Goal: Information Seeking & Learning: Learn about a topic

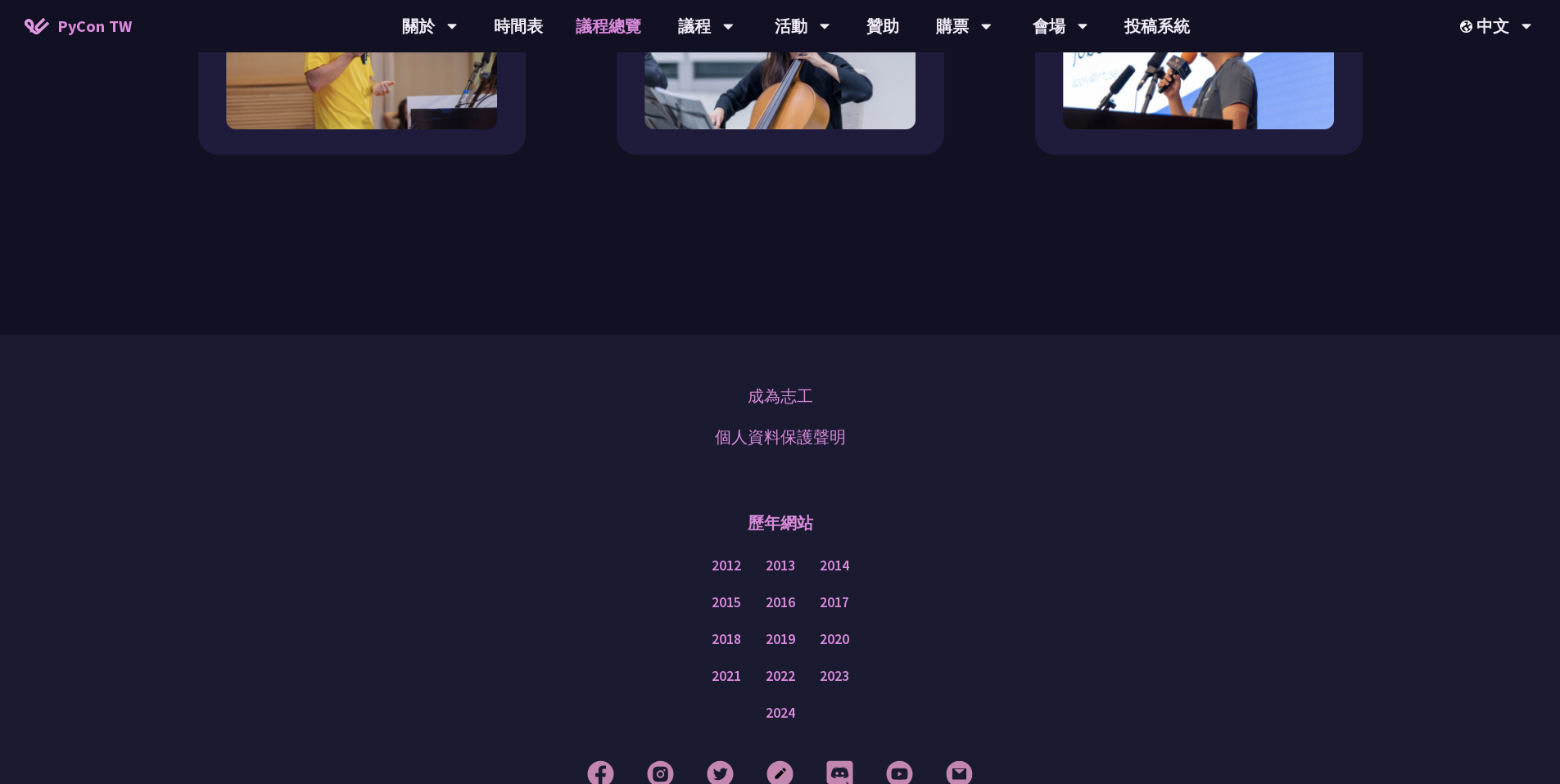
scroll to position [1951, 0]
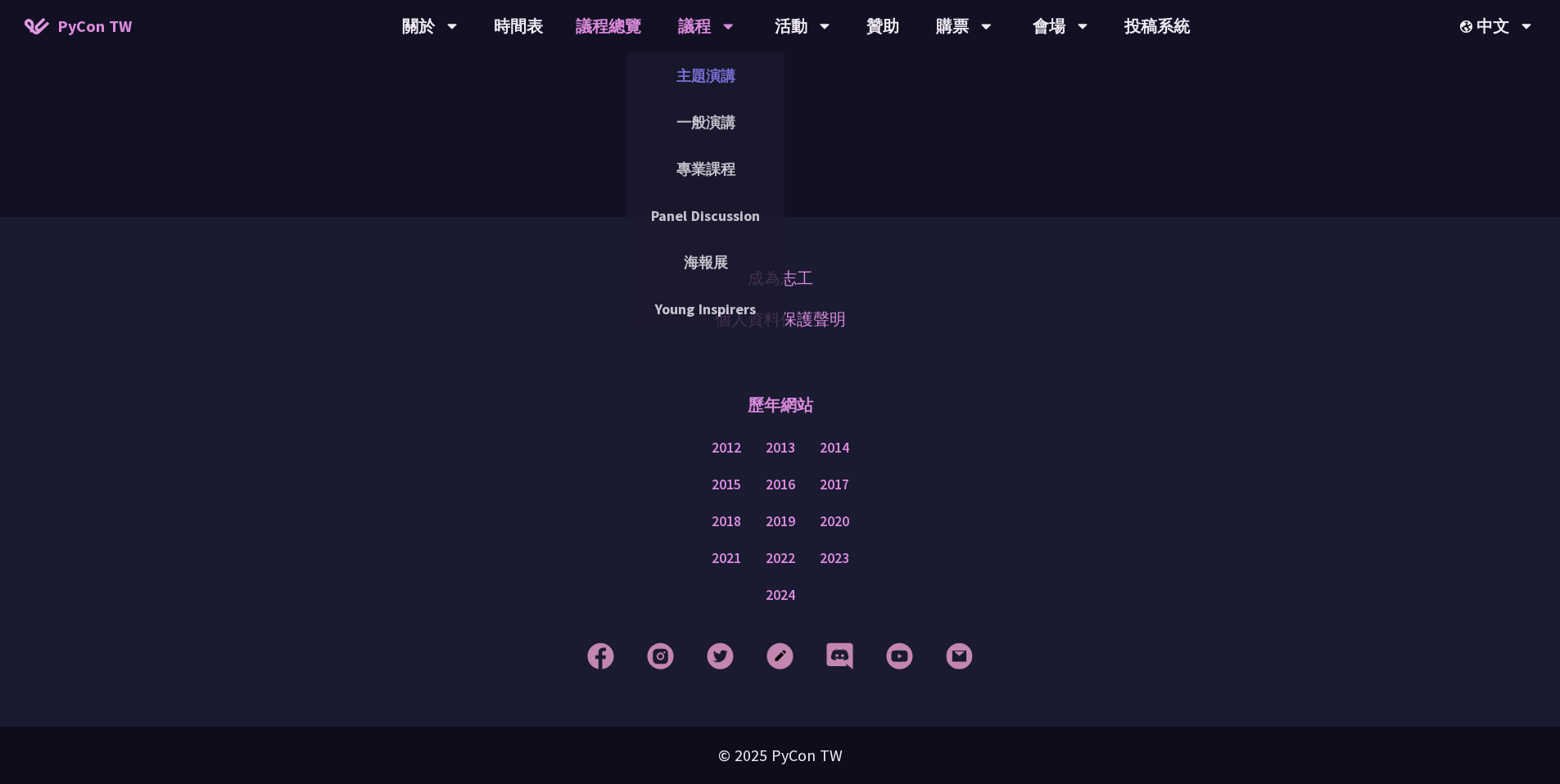
click at [703, 79] on link "主題演講" at bounding box center [705, 75] width 157 height 38
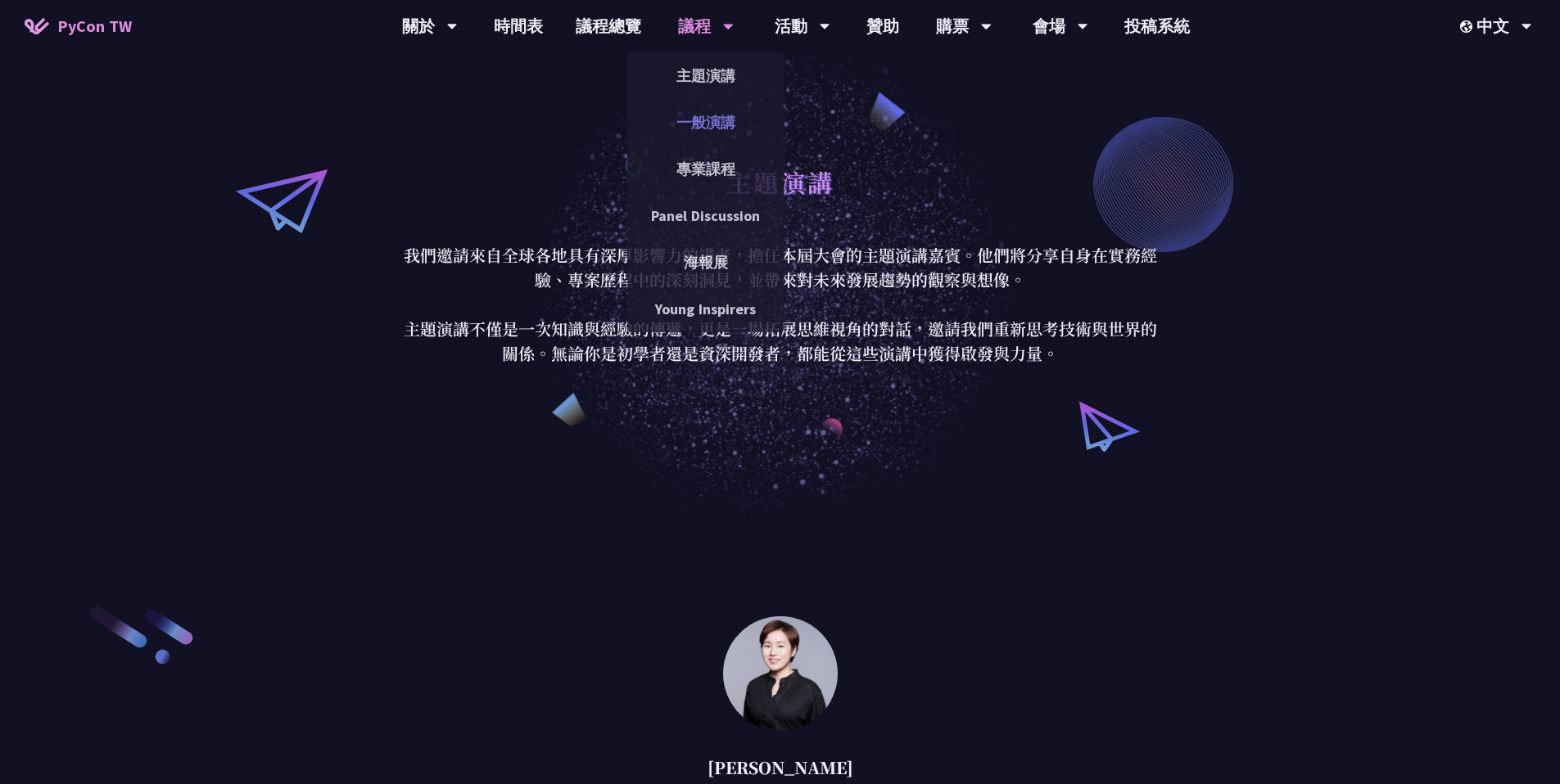
click at [705, 123] on link "一般演講" at bounding box center [705, 122] width 157 height 38
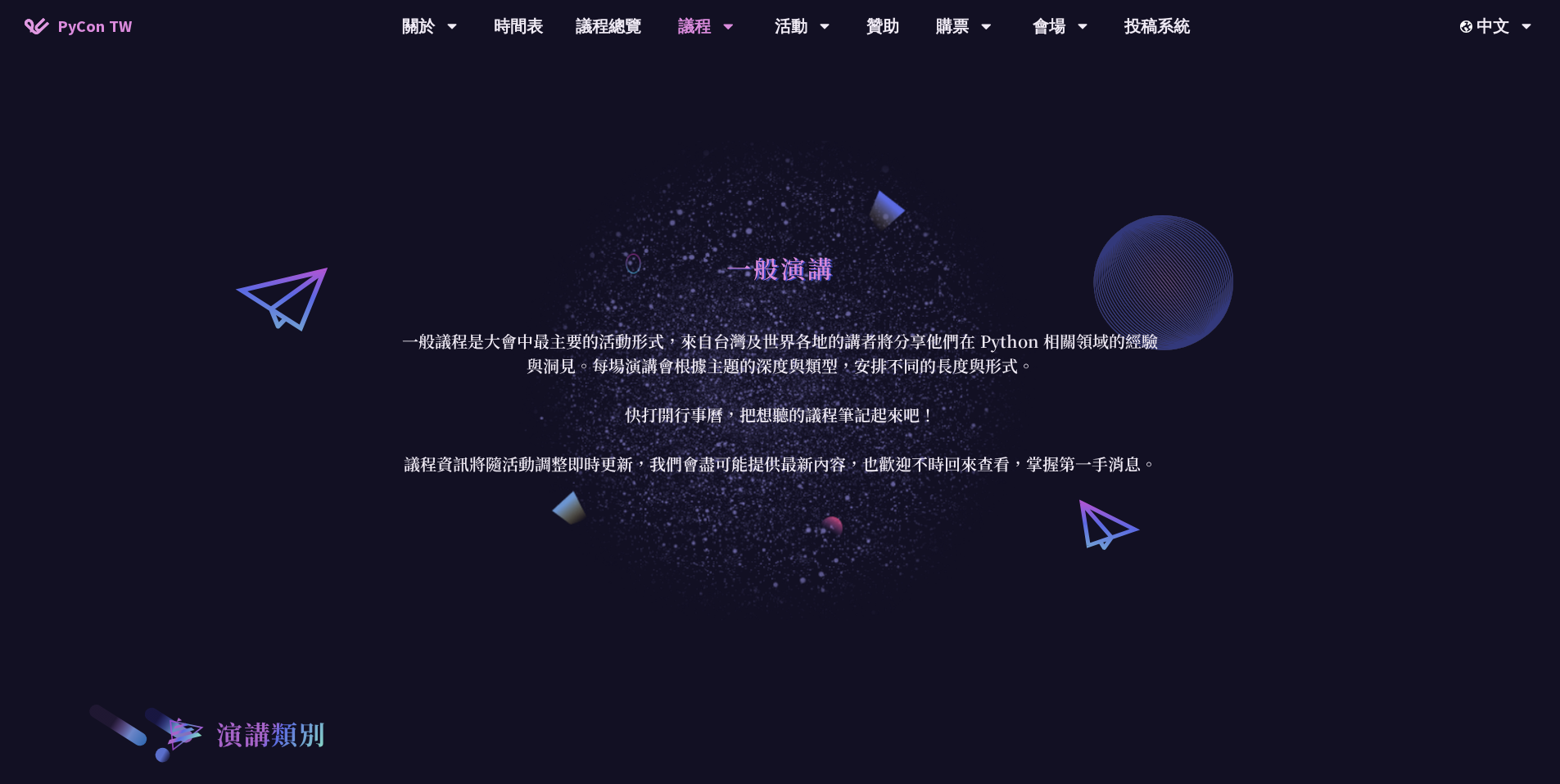
scroll to position [634, 0]
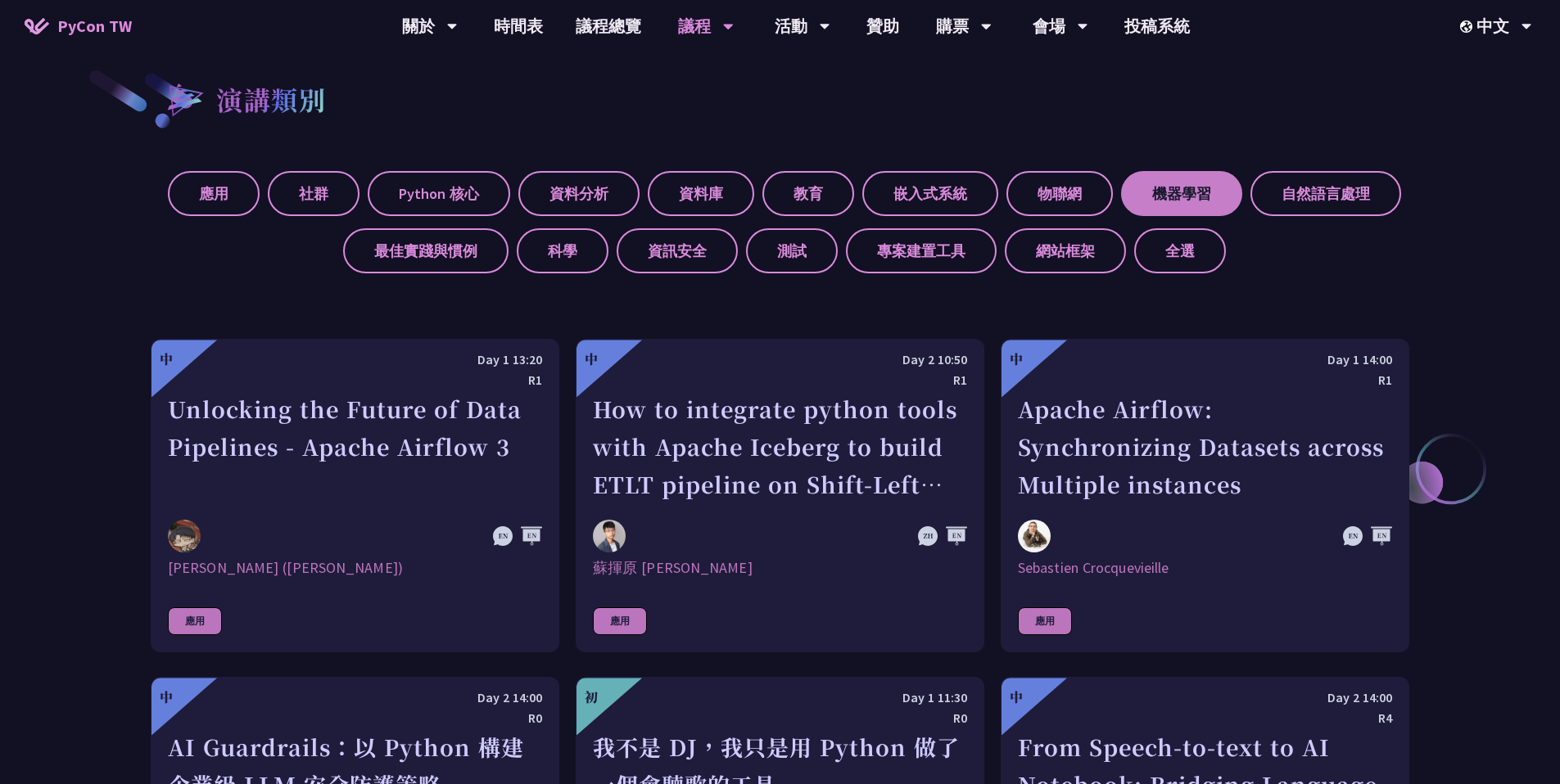
click at [1160, 197] on label "機器學習" at bounding box center [1182, 194] width 121 height 45
click at [0, 0] on input "機器學習" at bounding box center [0, 0] width 0 height 0
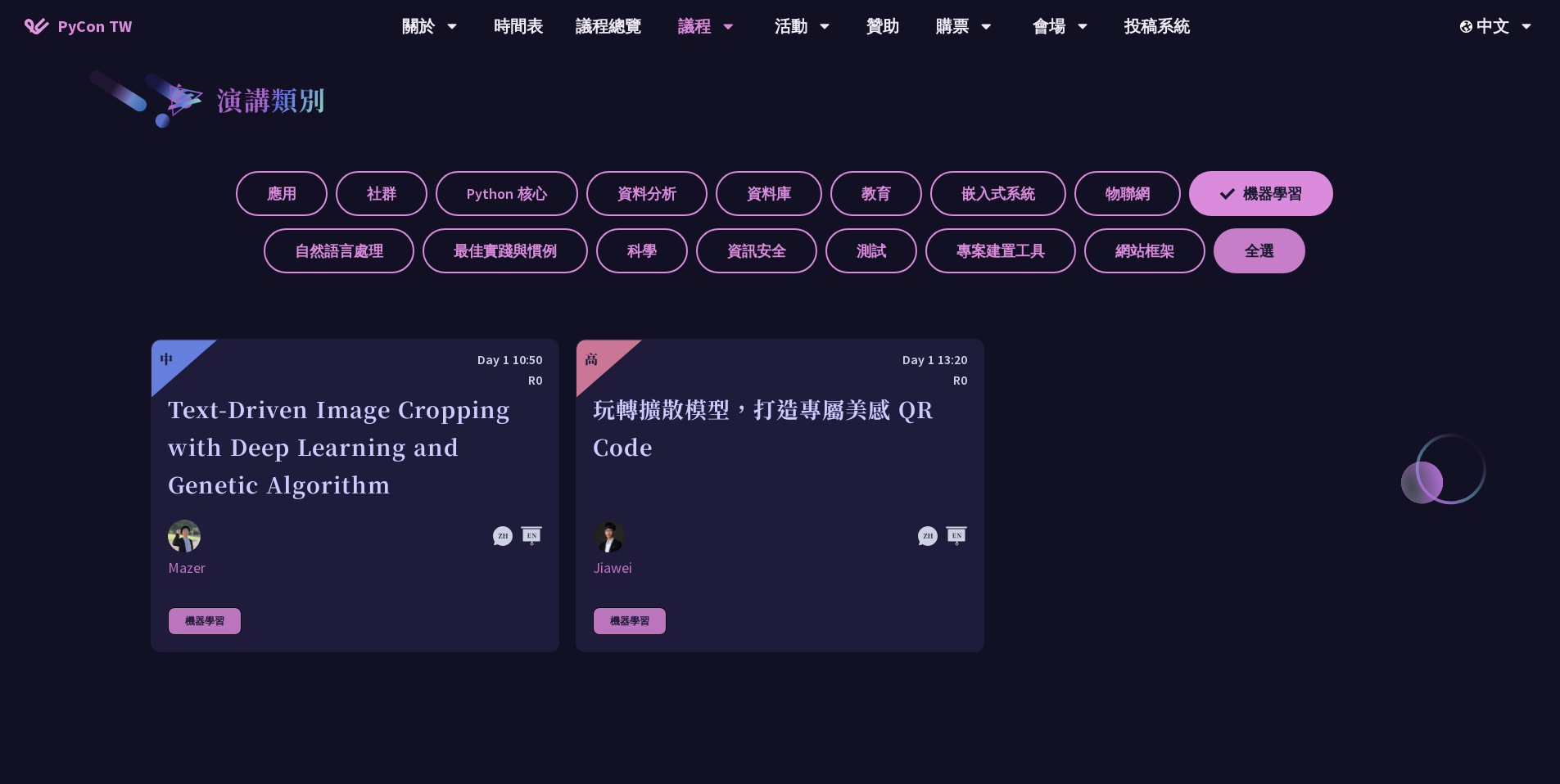
click at [1281, 235] on label "全選" at bounding box center [1259, 250] width 92 height 45
click at [0, 0] on input "全選" at bounding box center [0, 0] width 0 height 0
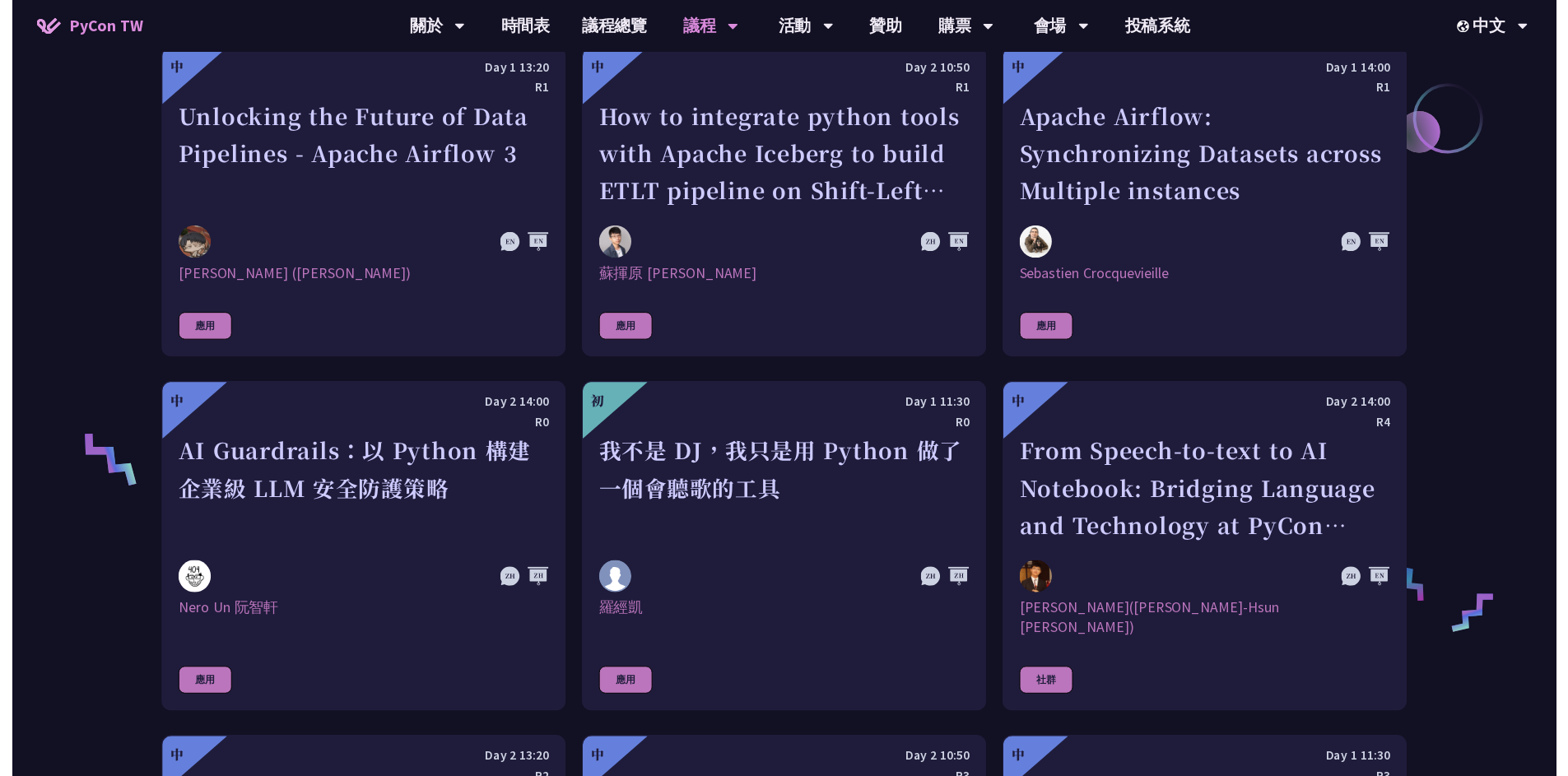
scroll to position [0, 0]
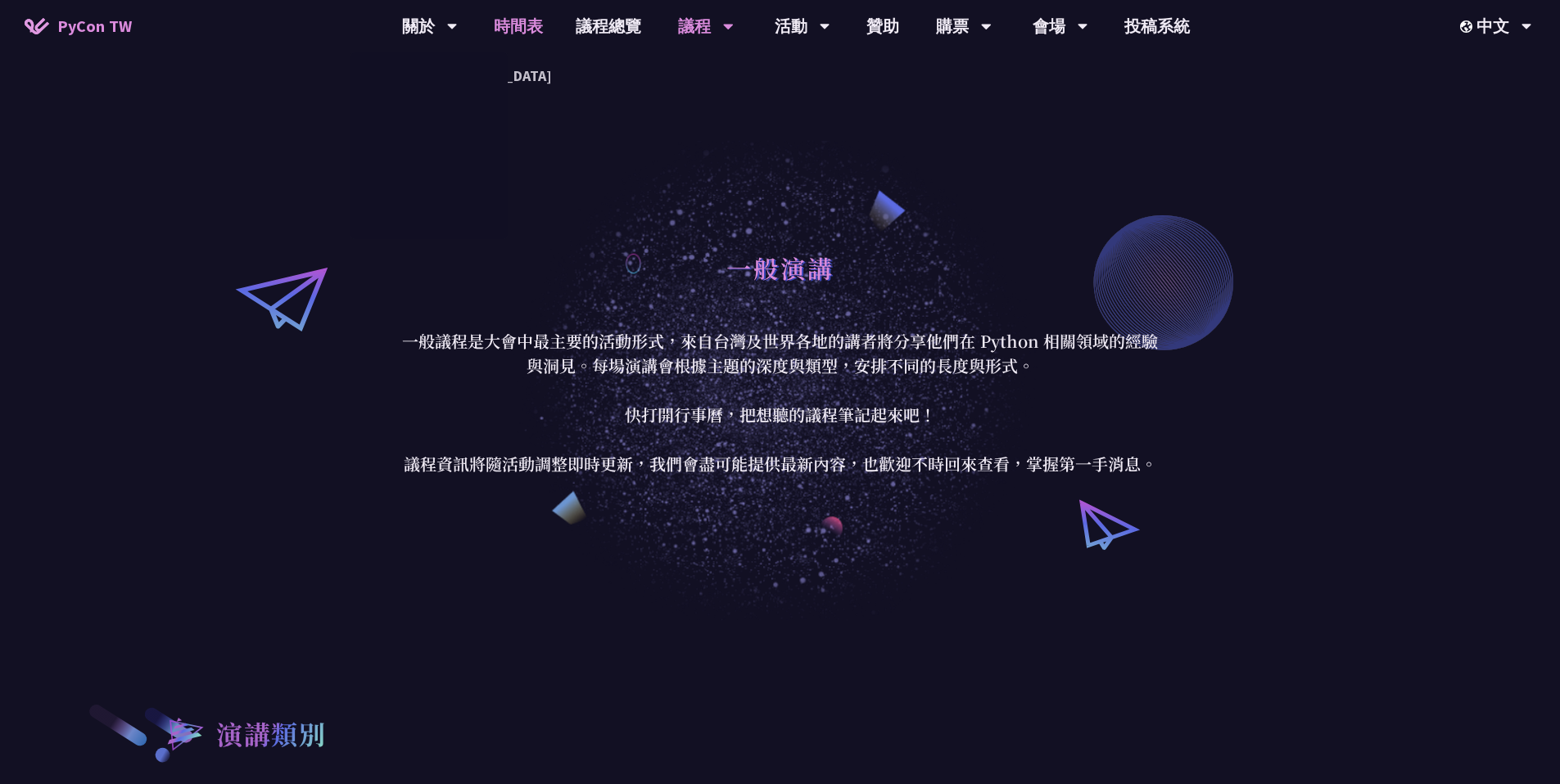
click at [516, 32] on link "時間表" at bounding box center [518, 26] width 82 height 52
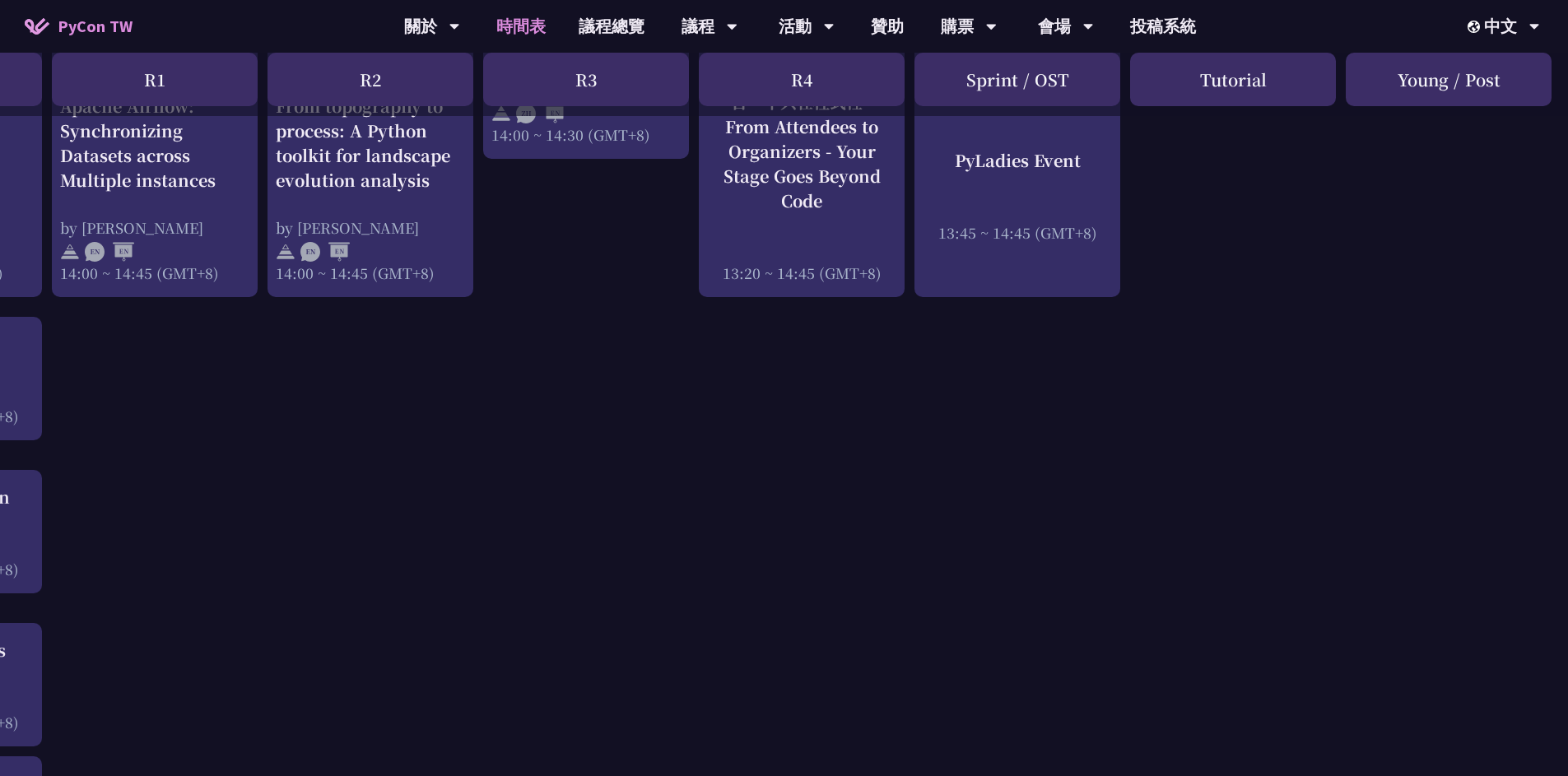
scroll to position [1593, 180]
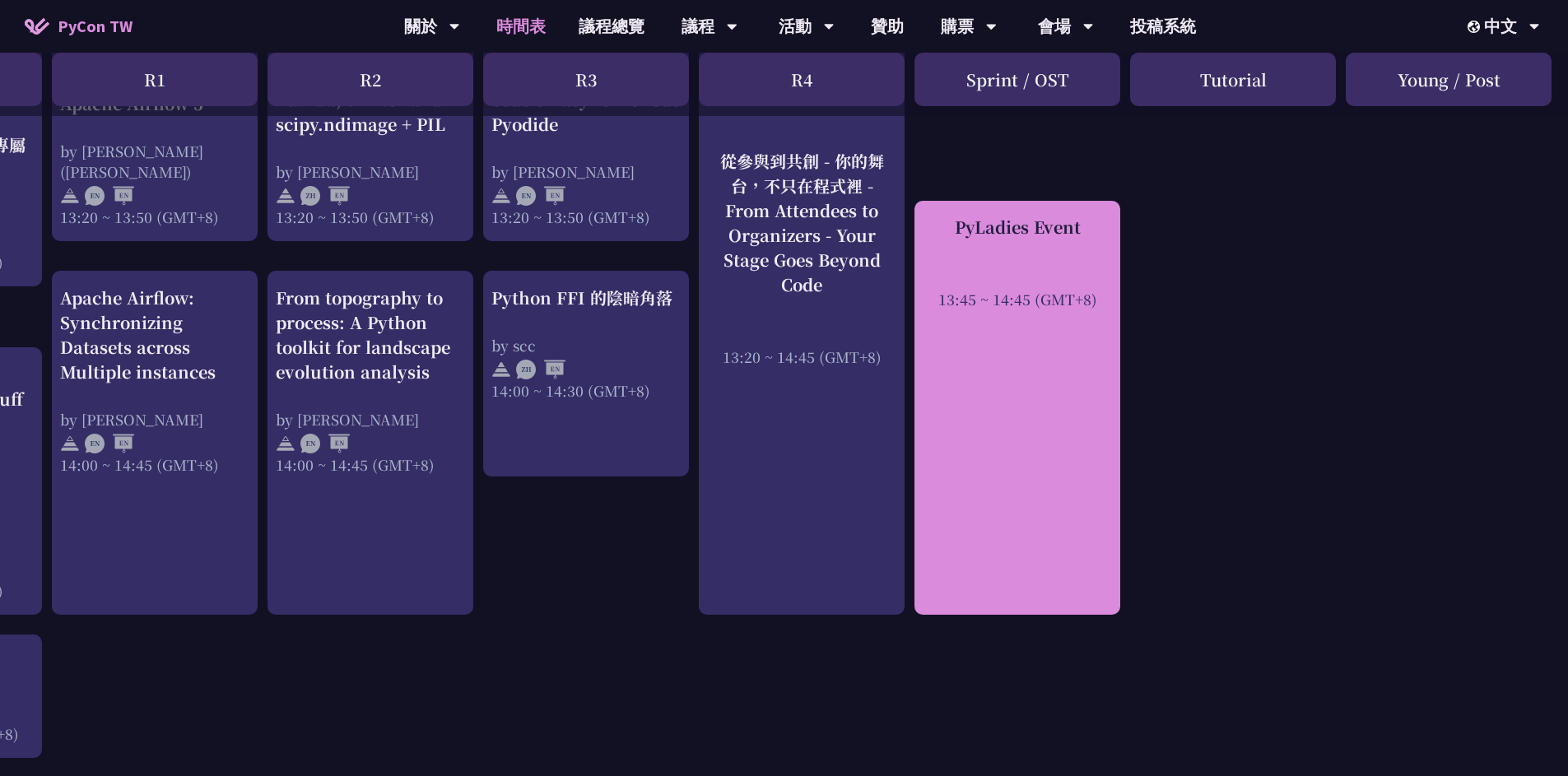
click at [1015, 415] on div "PyLadies Event 13:45 ~ 14:45 (GMT+8)" at bounding box center [1017, 408] width 205 height 415
click at [1006, 269] on div at bounding box center [1017, 277] width 189 height 25
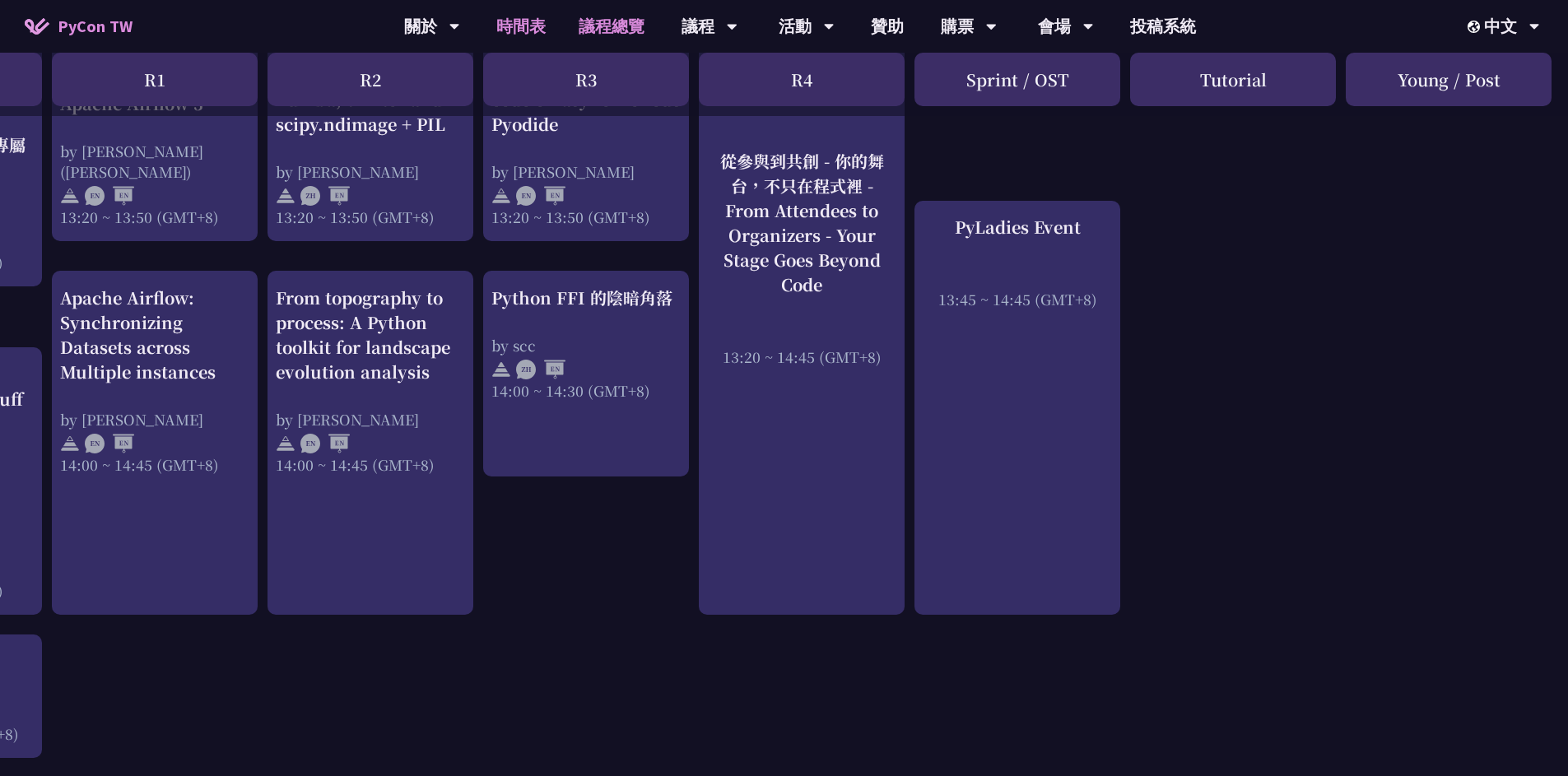
click at [628, 26] on link "議程總覽" at bounding box center [612, 26] width 99 height 53
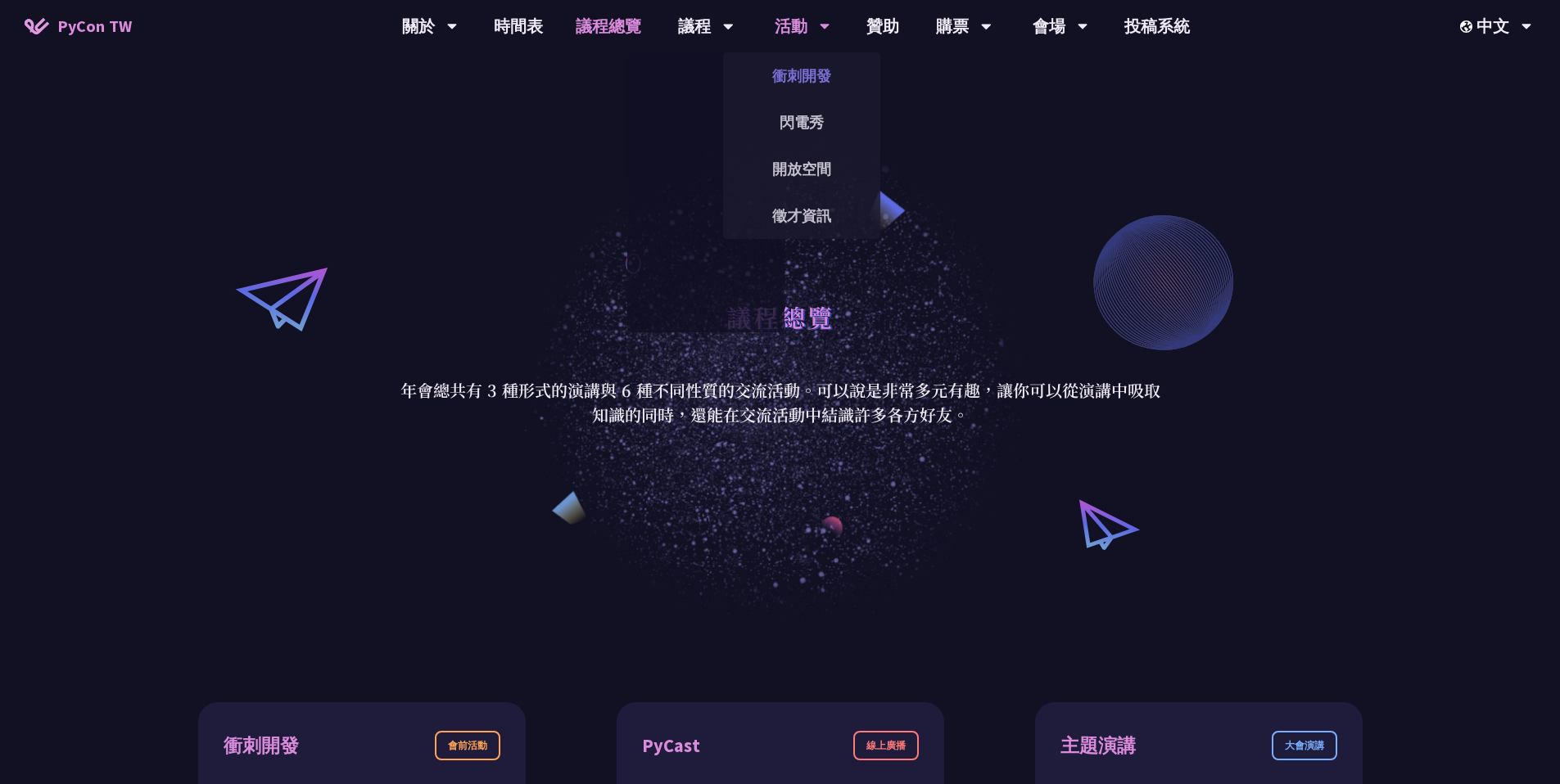
click at [812, 73] on link "衝刺開發" at bounding box center [801, 75] width 157 height 38
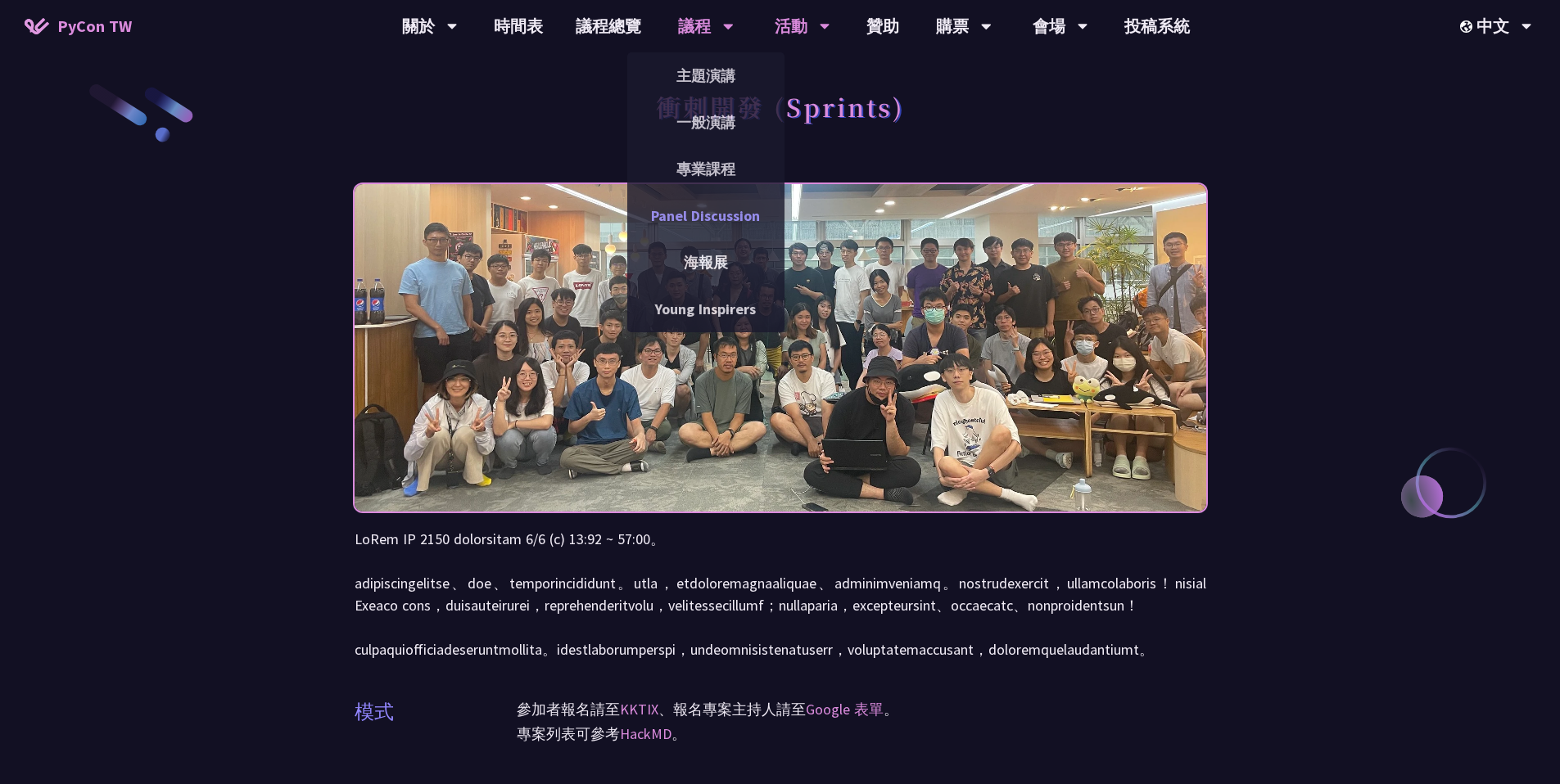
click at [706, 213] on link "Panel Discussion" at bounding box center [705, 215] width 157 height 38
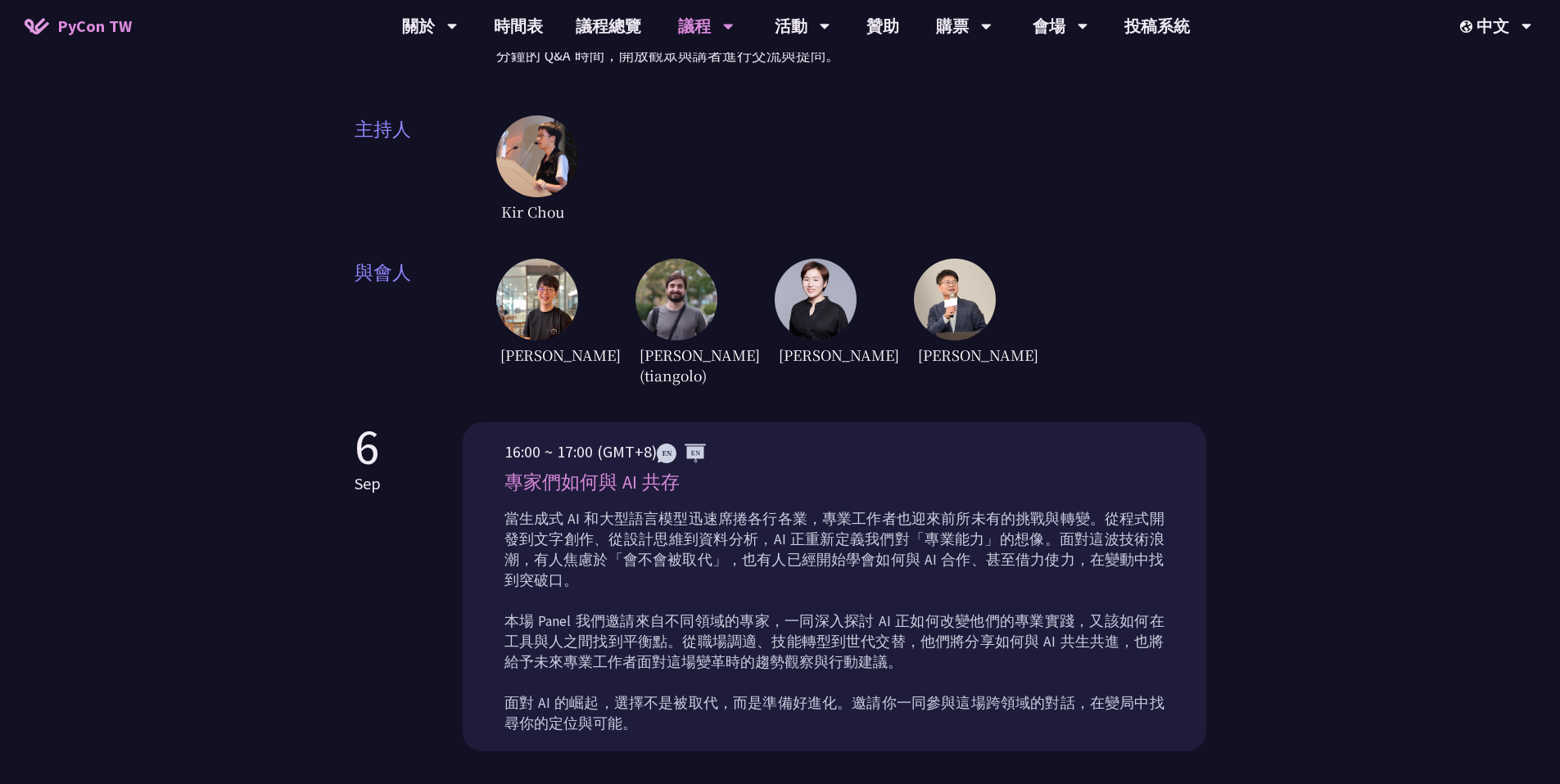
scroll to position [340, 0]
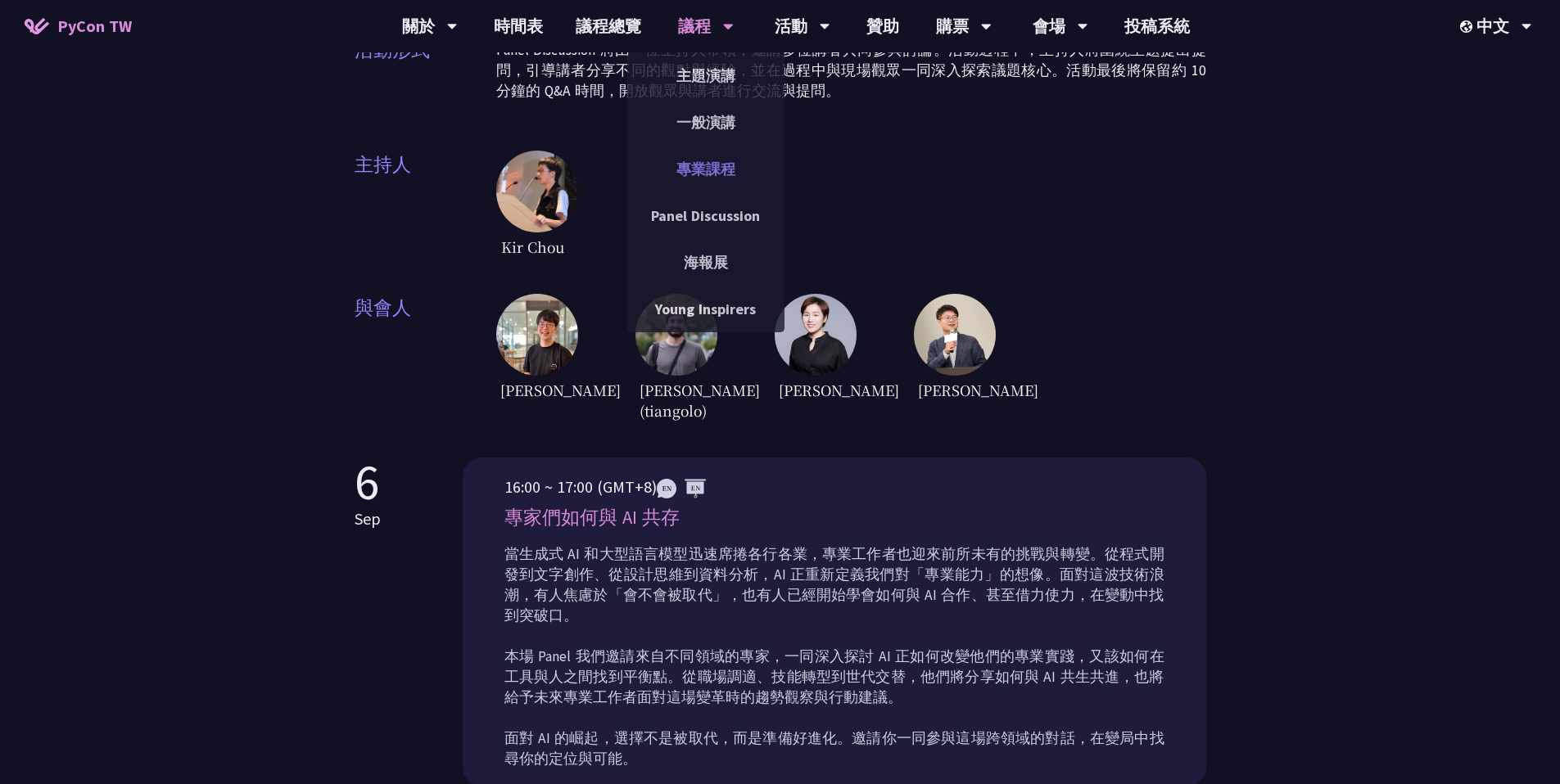
click at [707, 174] on link "專業課程" at bounding box center [705, 169] width 157 height 38
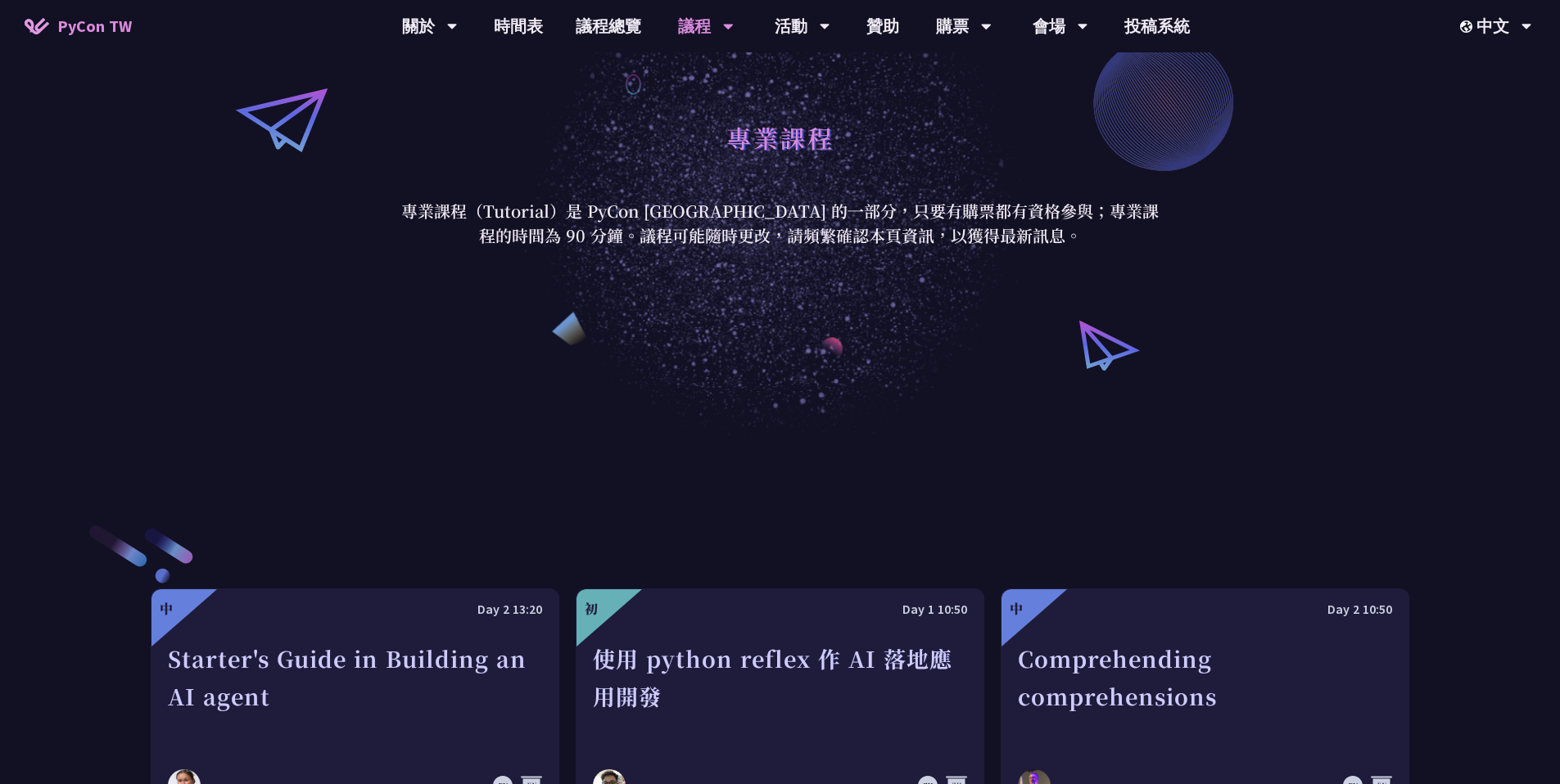
scroll to position [49, 0]
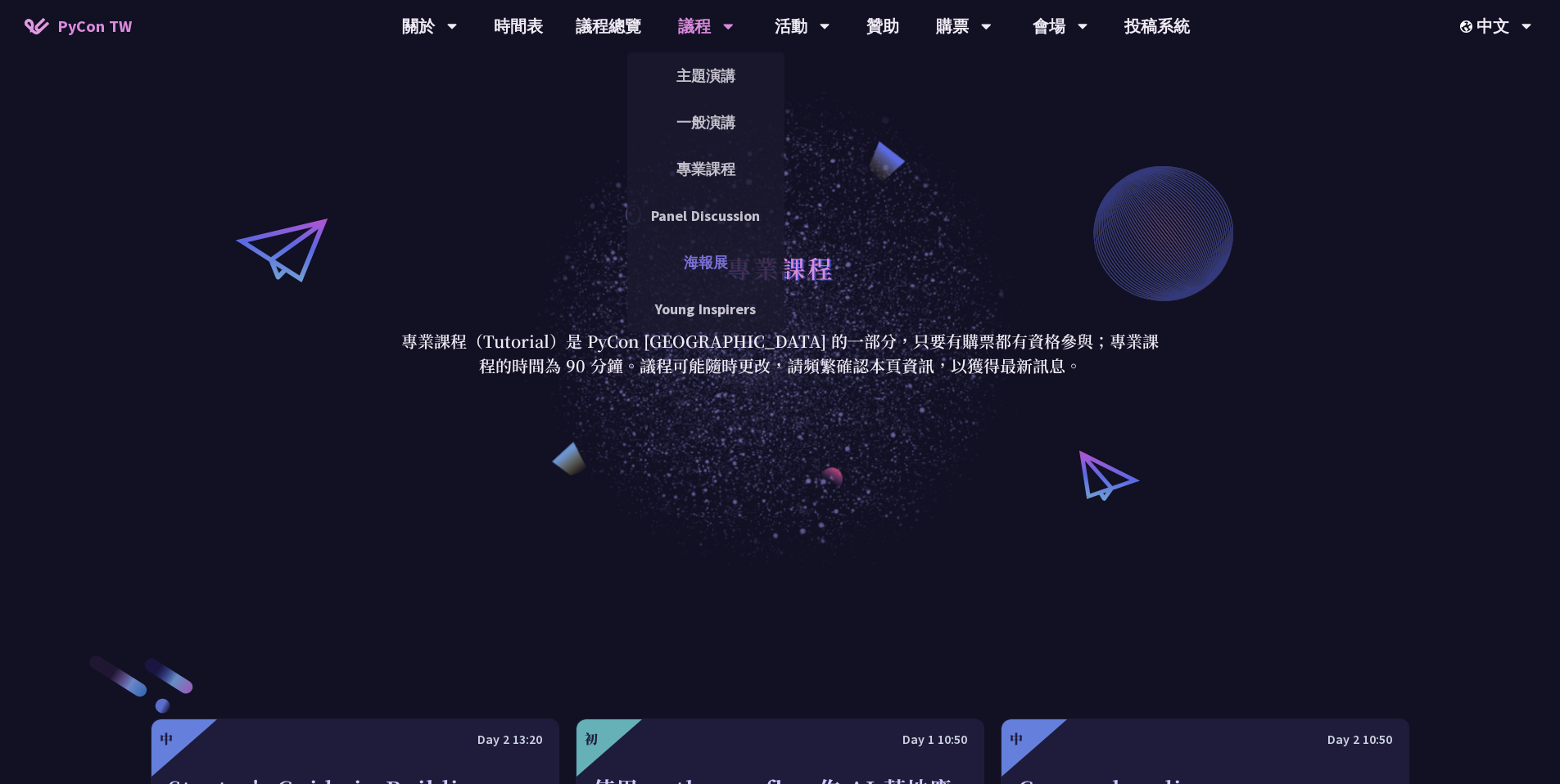
click at [711, 268] on link "海報展" at bounding box center [705, 262] width 157 height 38
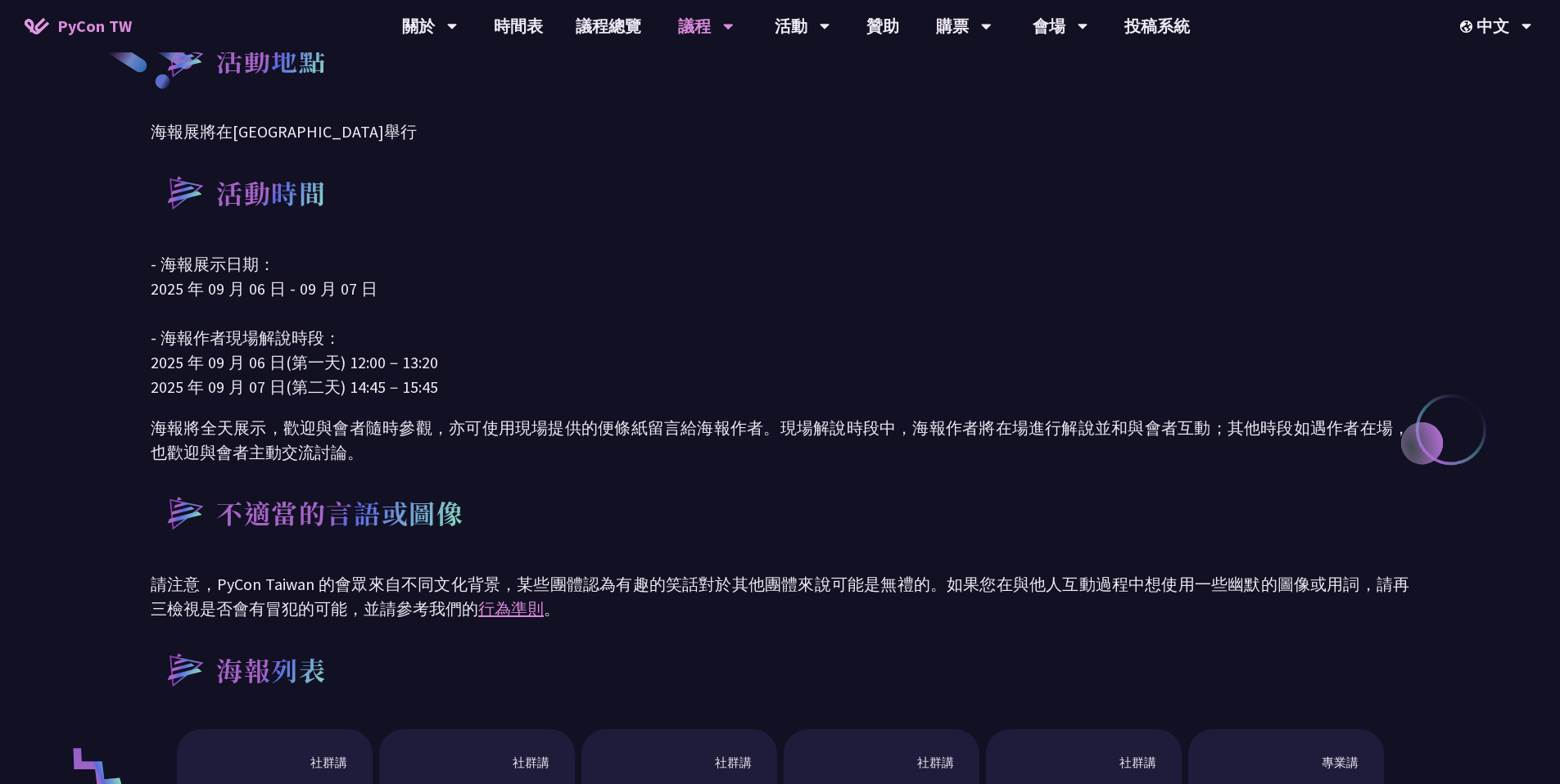
scroll to position [307, 0]
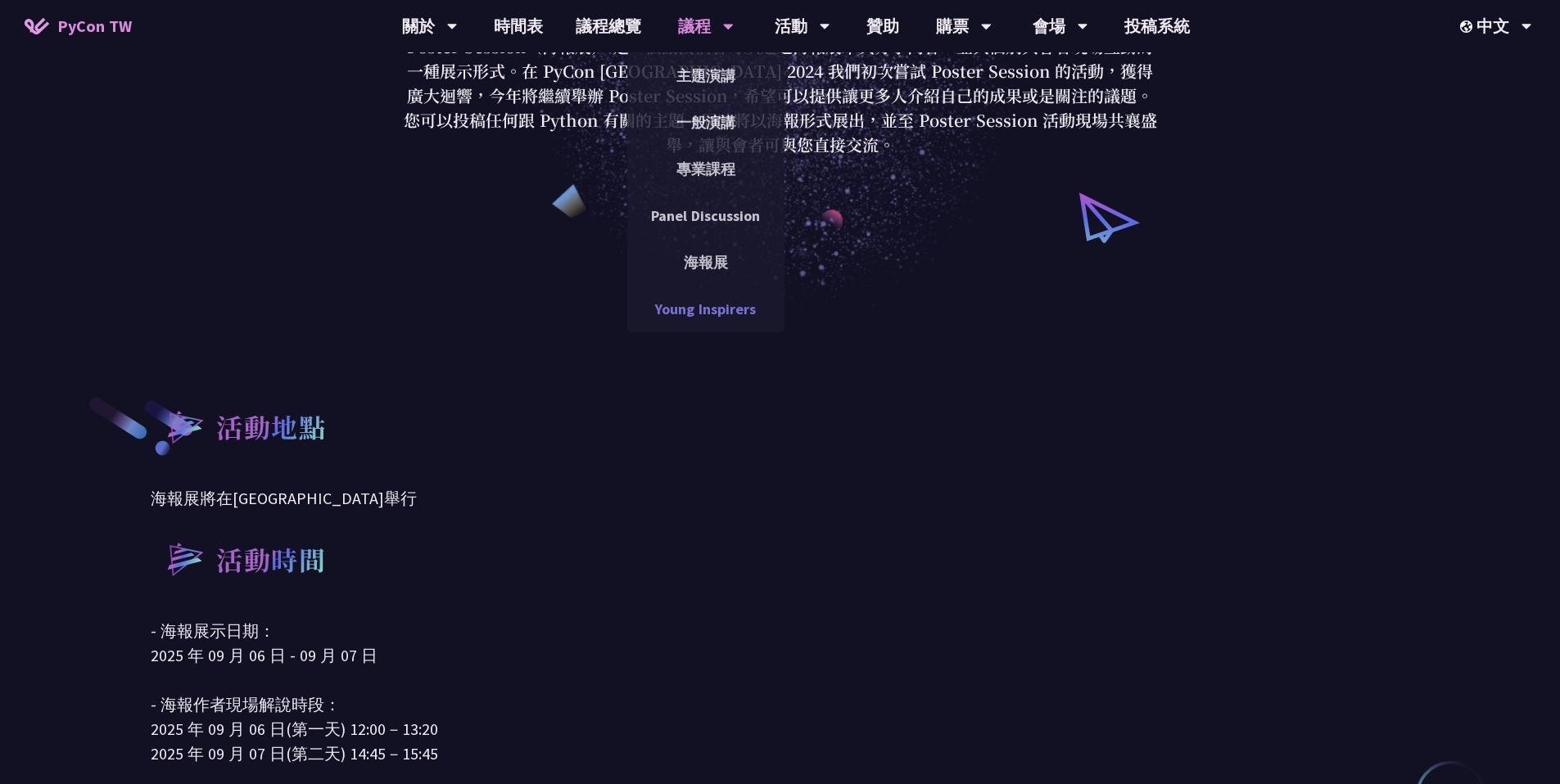
click at [681, 309] on link "Young Inspirers" at bounding box center [705, 308] width 157 height 38
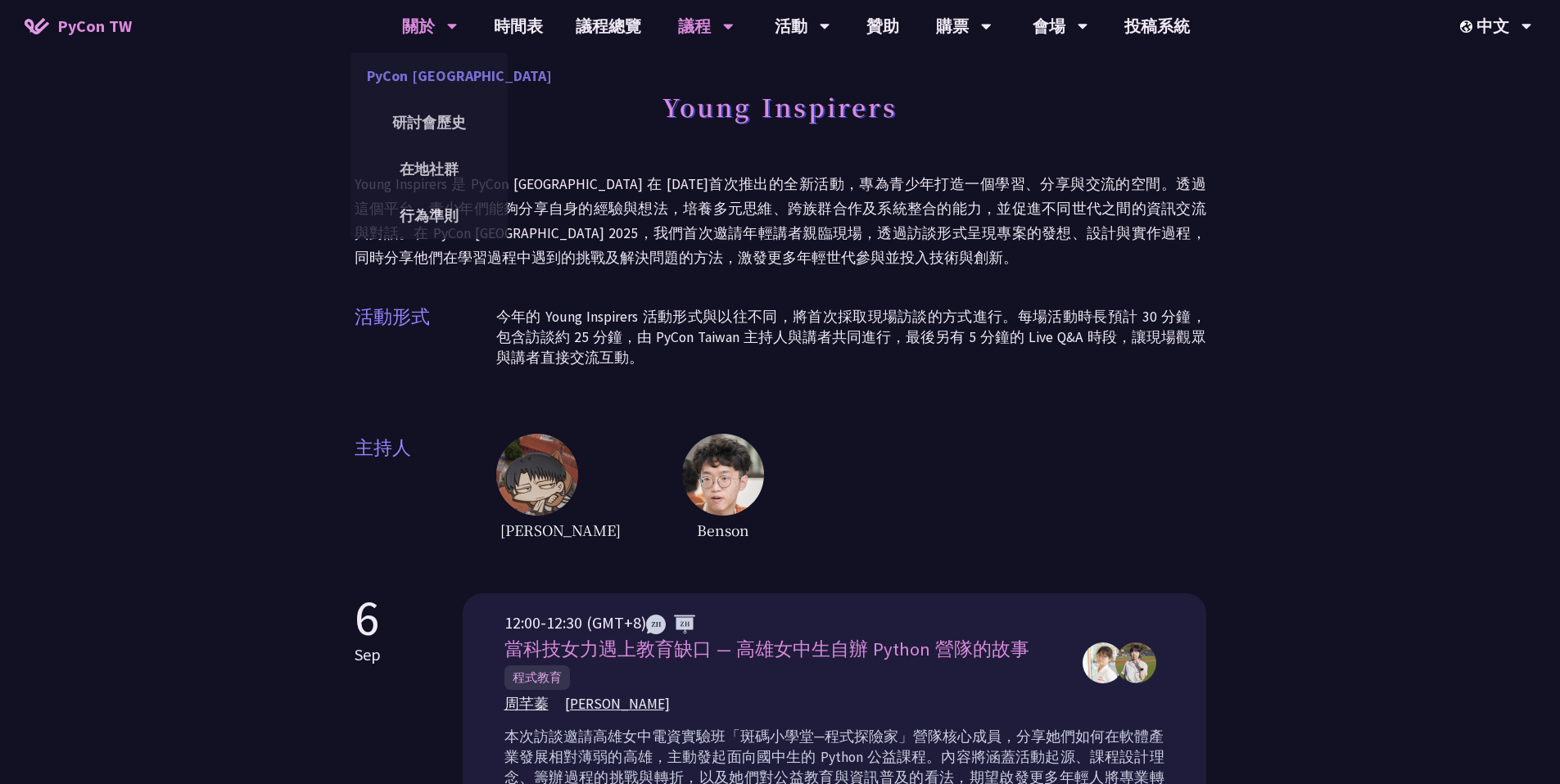
click at [431, 74] on link "PyCon [GEOGRAPHIC_DATA]" at bounding box center [429, 75] width 157 height 38
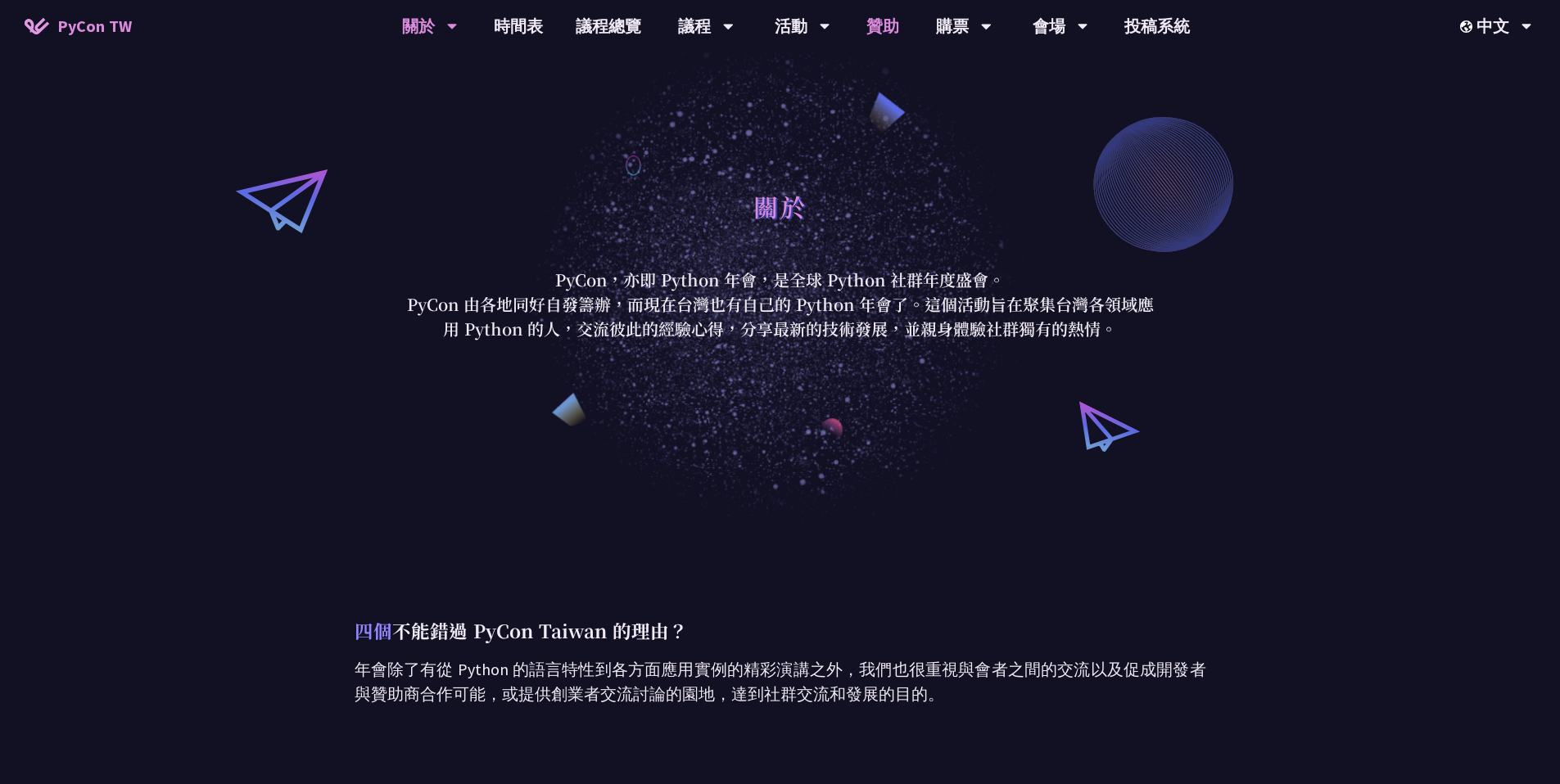
click at [874, 25] on link "贊助" at bounding box center [883, 26] width 66 height 52
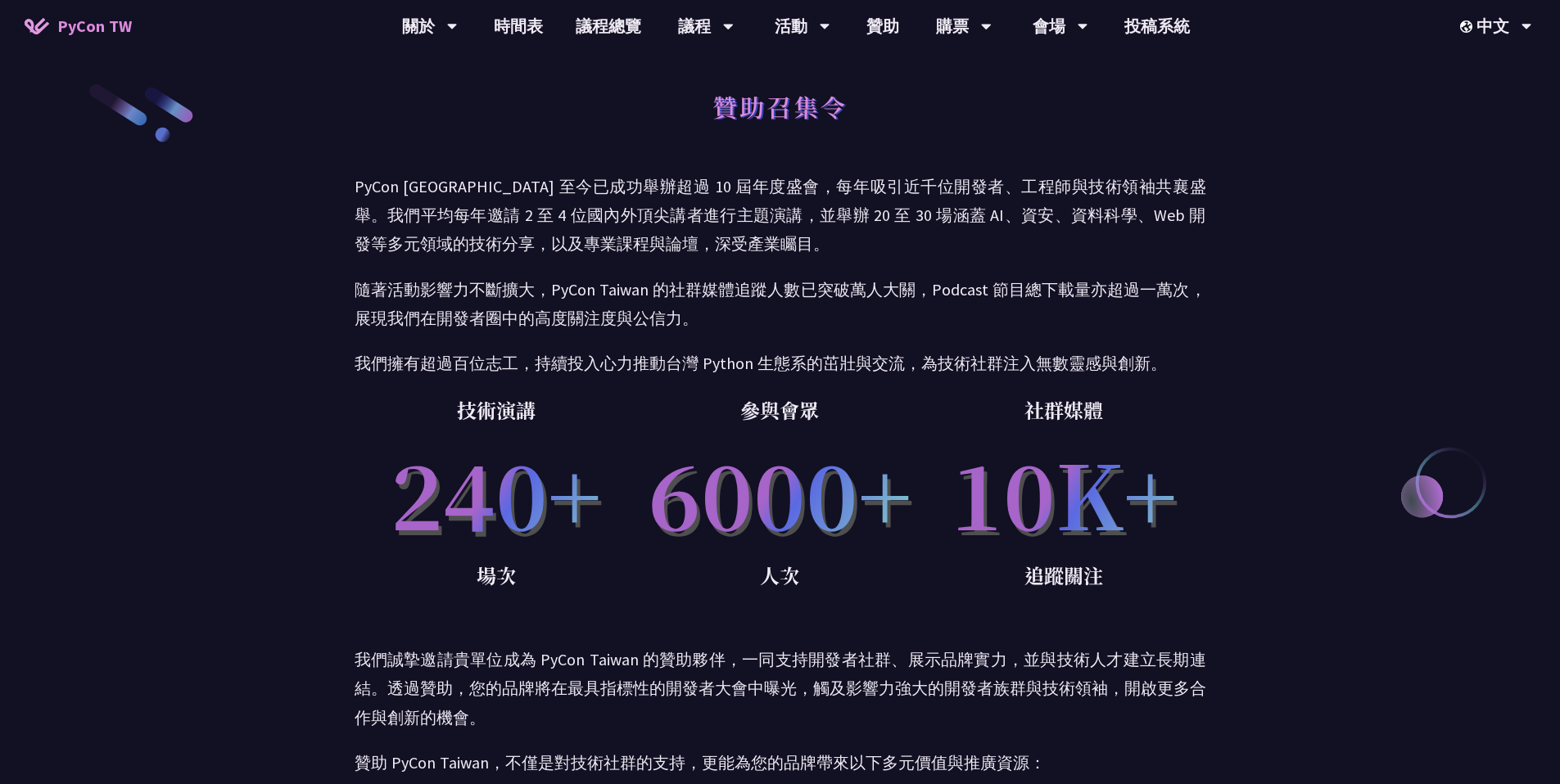
click at [68, 25] on span "PyCon TW" at bounding box center [95, 27] width 75 height 25
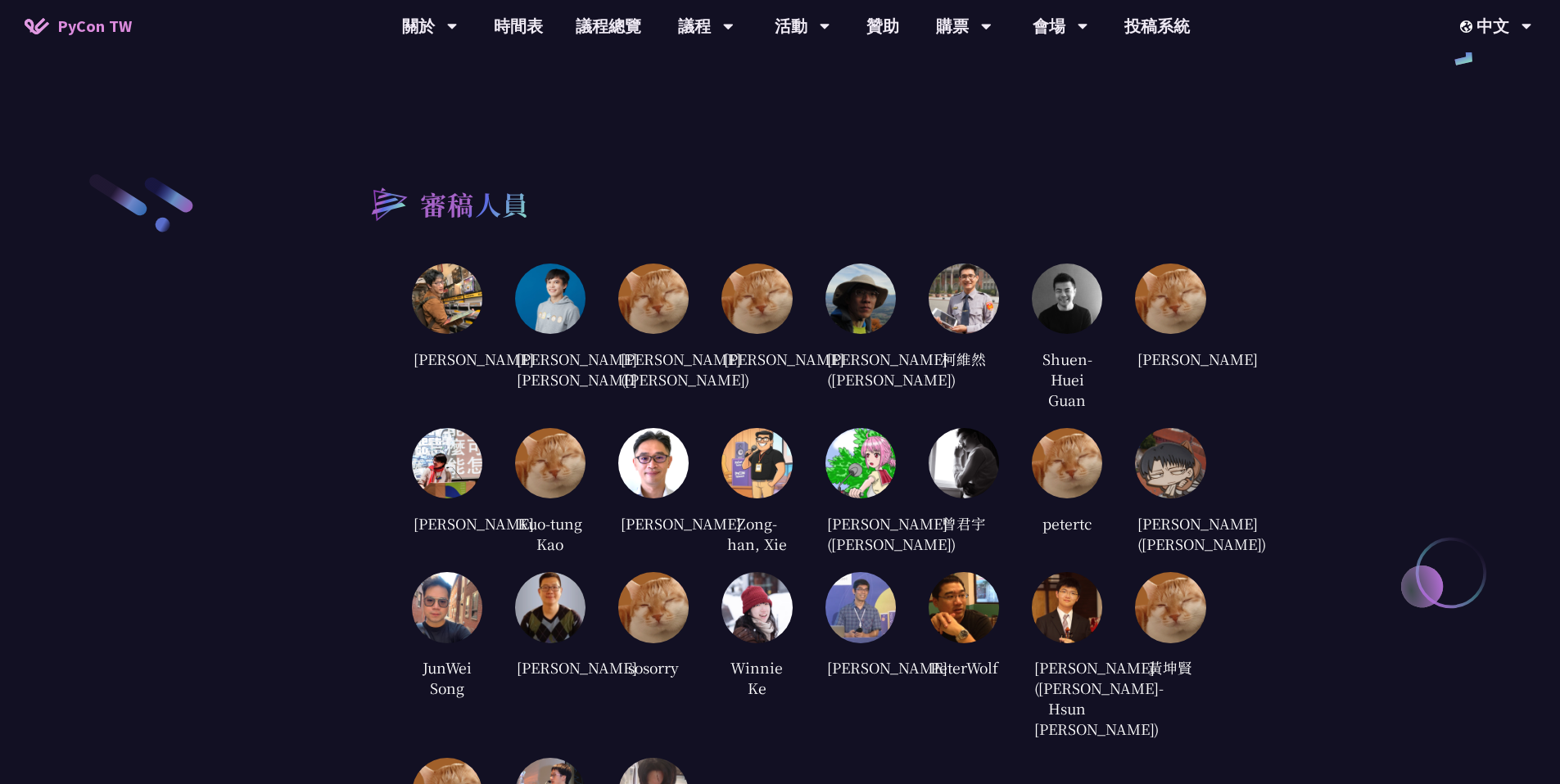
scroll to position [3046, 0]
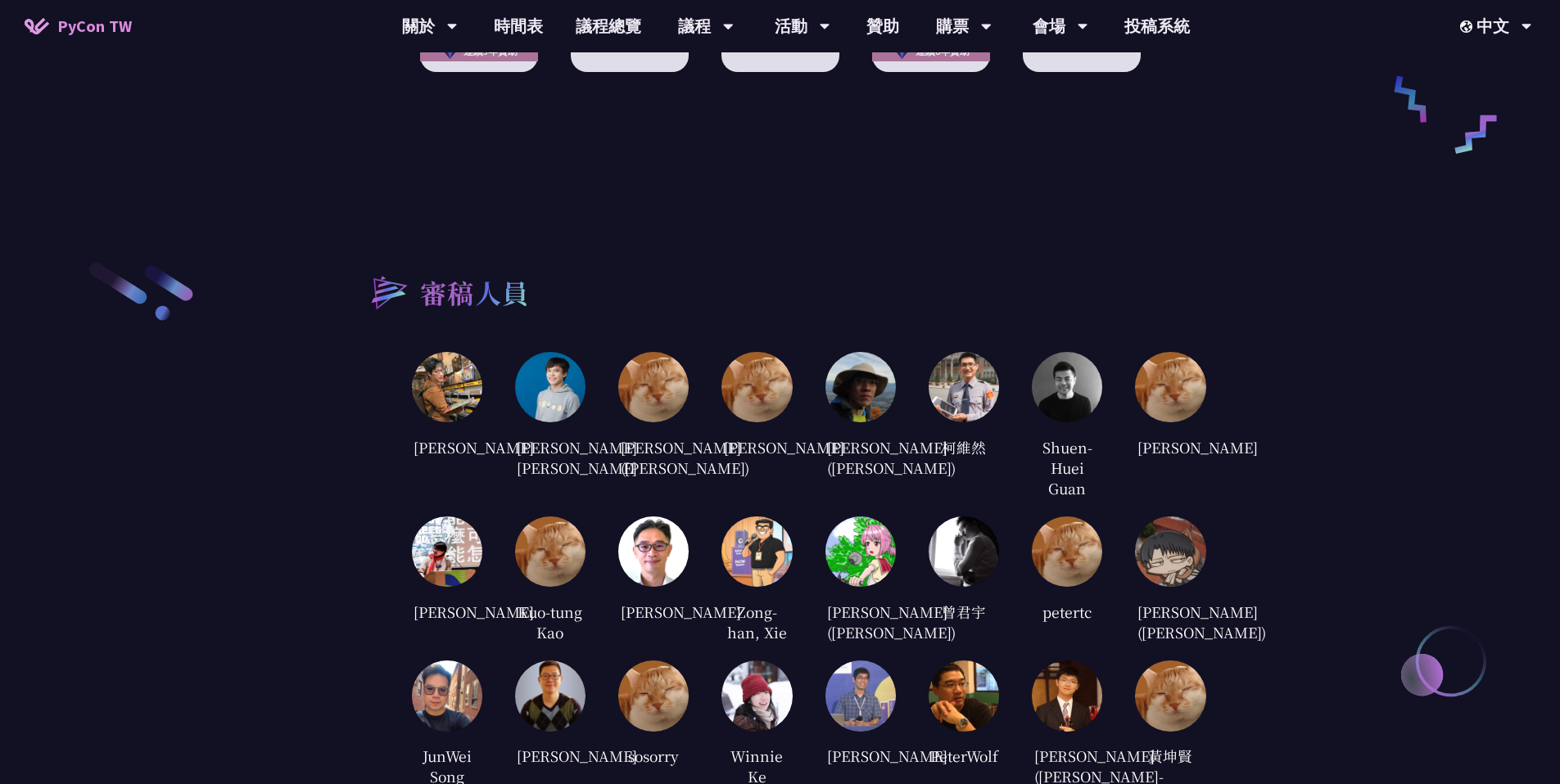
click at [980, 552] on img at bounding box center [963, 551] width 70 height 70
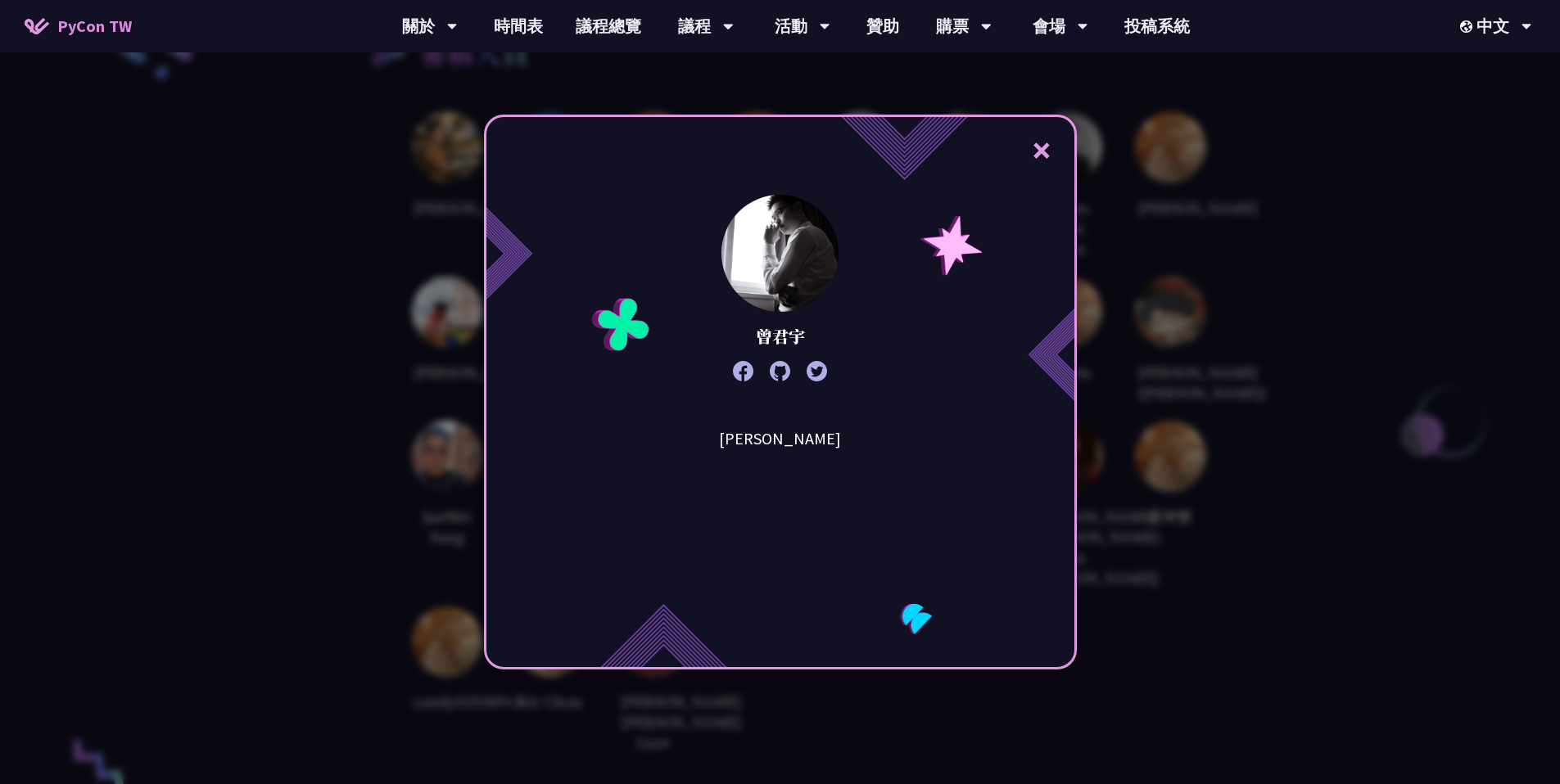
scroll to position [3195, 0]
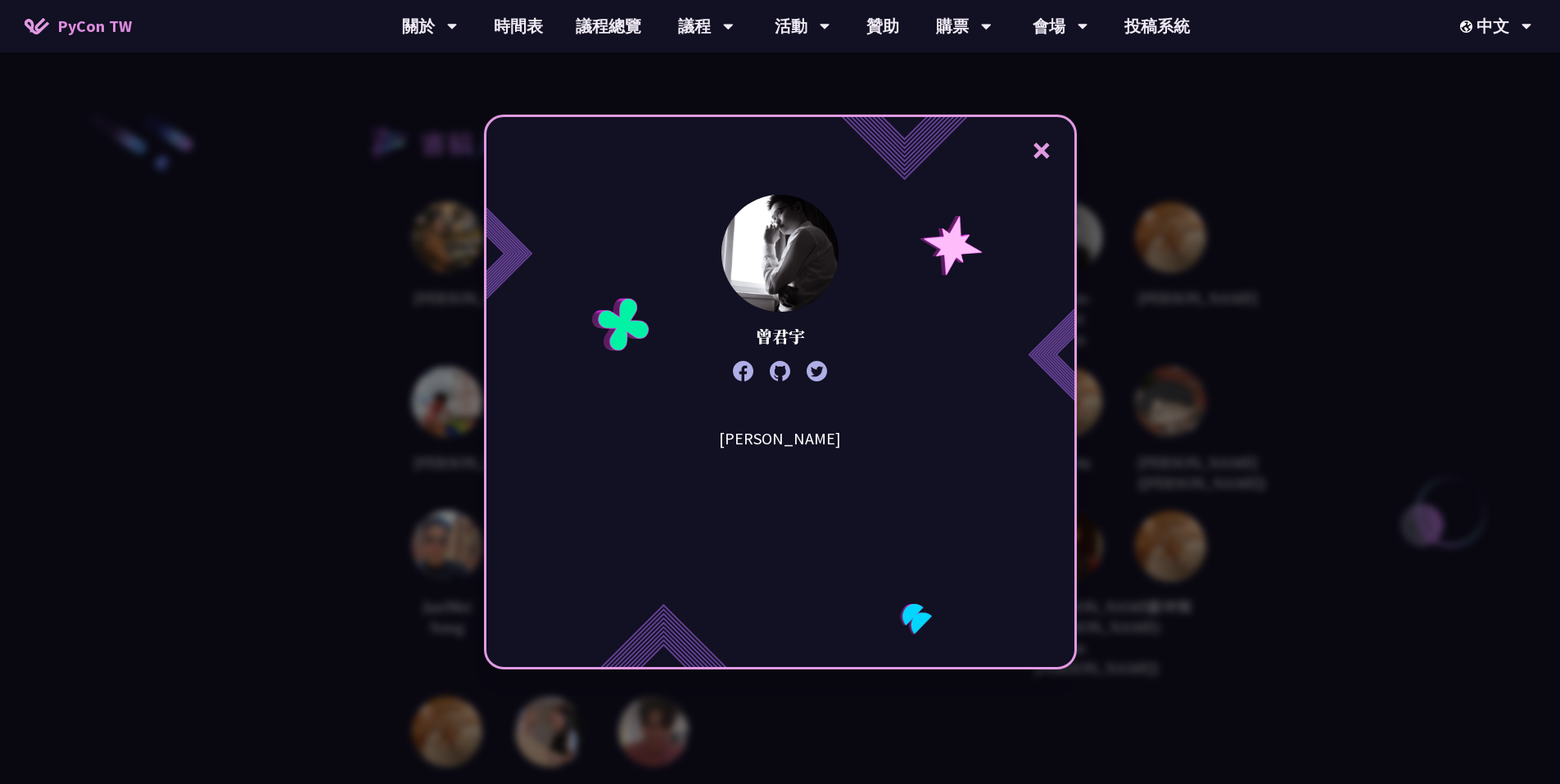
click at [1115, 387] on div "× [PERSON_NAME][PERSON_NAME]" at bounding box center [780, 392] width 1560 height 784
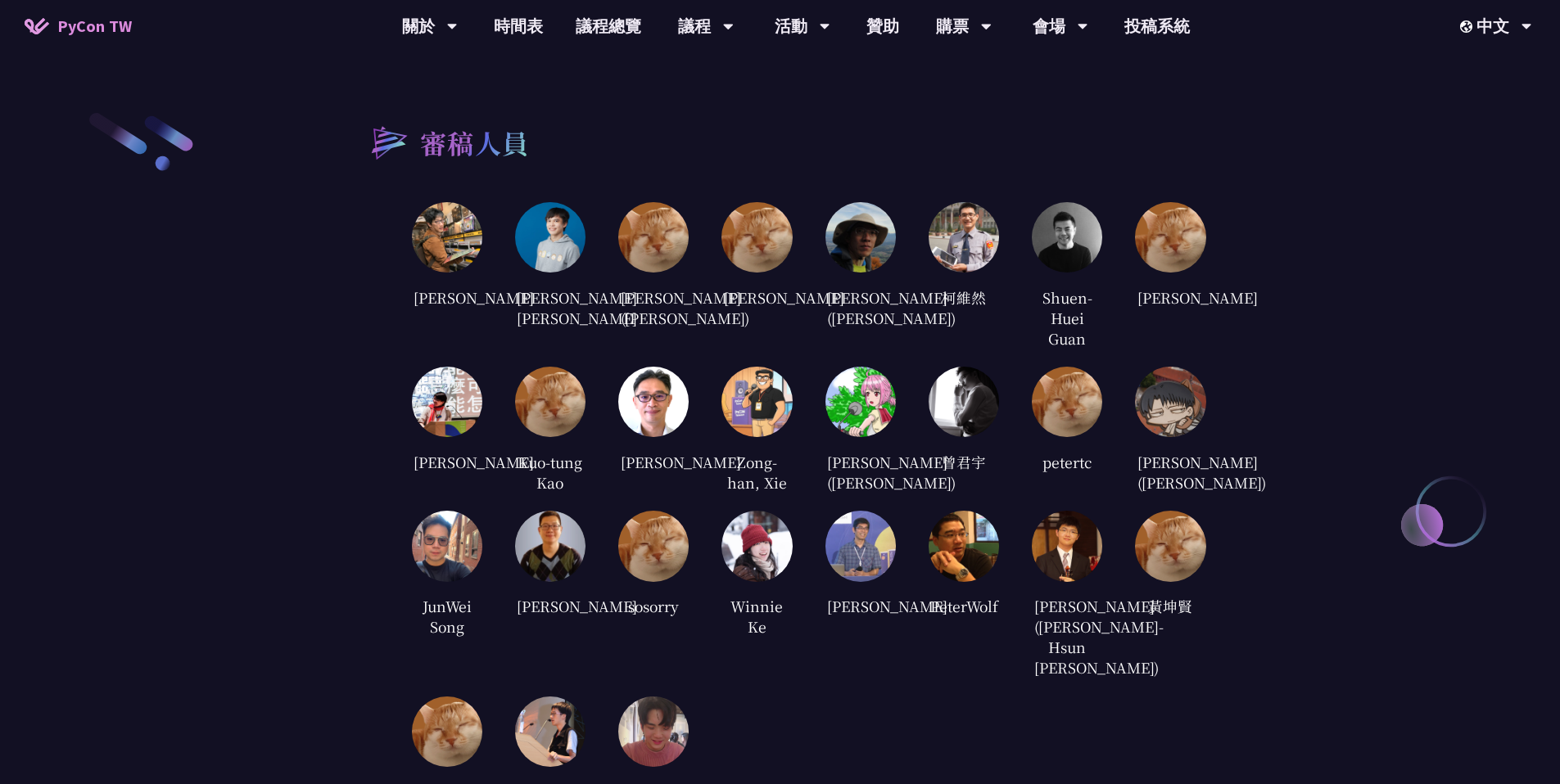
click at [980, 202] on img at bounding box center [963, 237] width 70 height 70
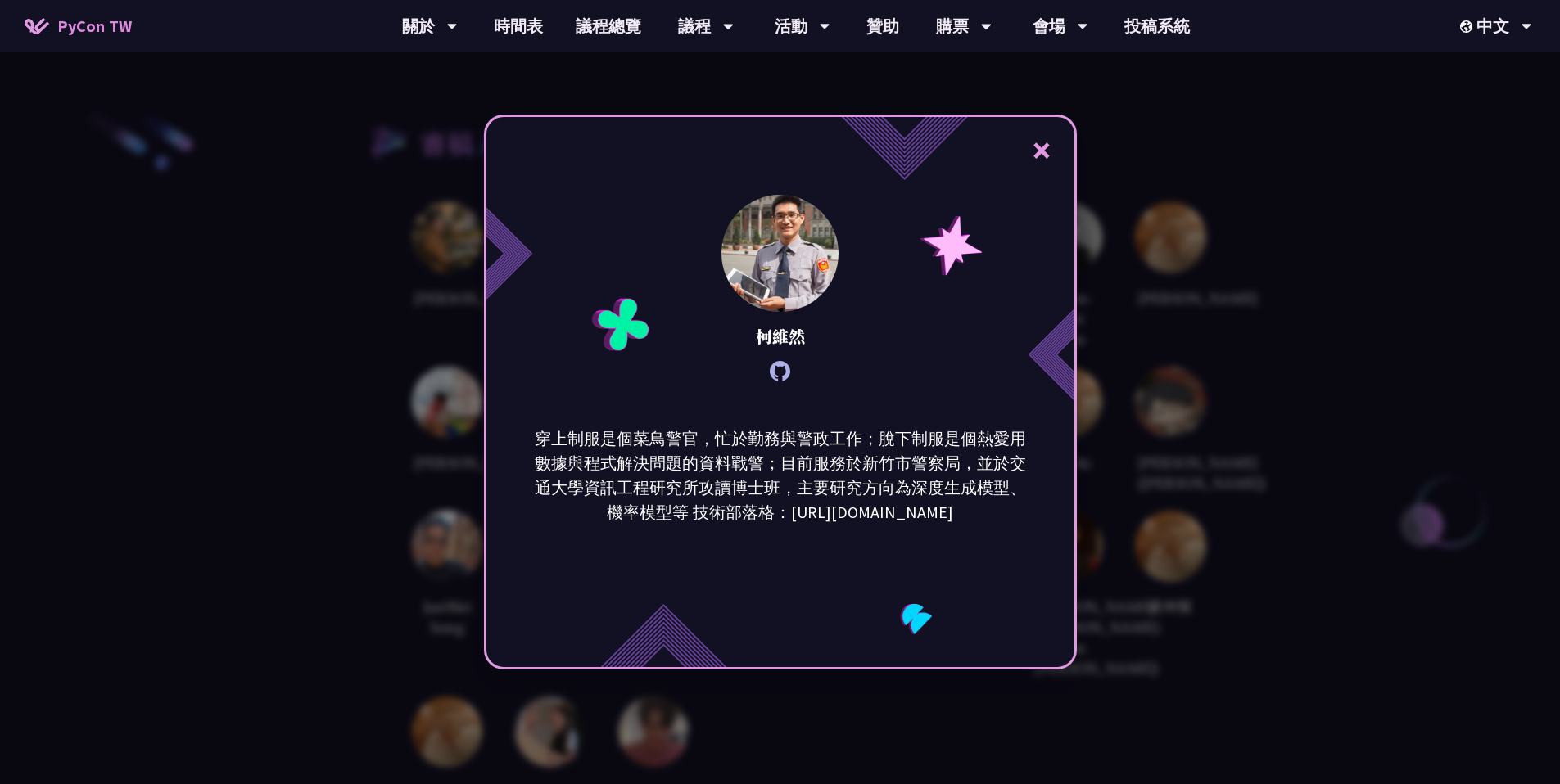
click at [1231, 331] on div "× [PERSON_NAME] 穿上制服是個菜鳥警官，忙於勤務與警政工作；脫下制服是個熱愛用數據與程式解決問題的資料戰警；目前服務於新竹市警察局，並於交通大學…" at bounding box center [780, 392] width 1560 height 784
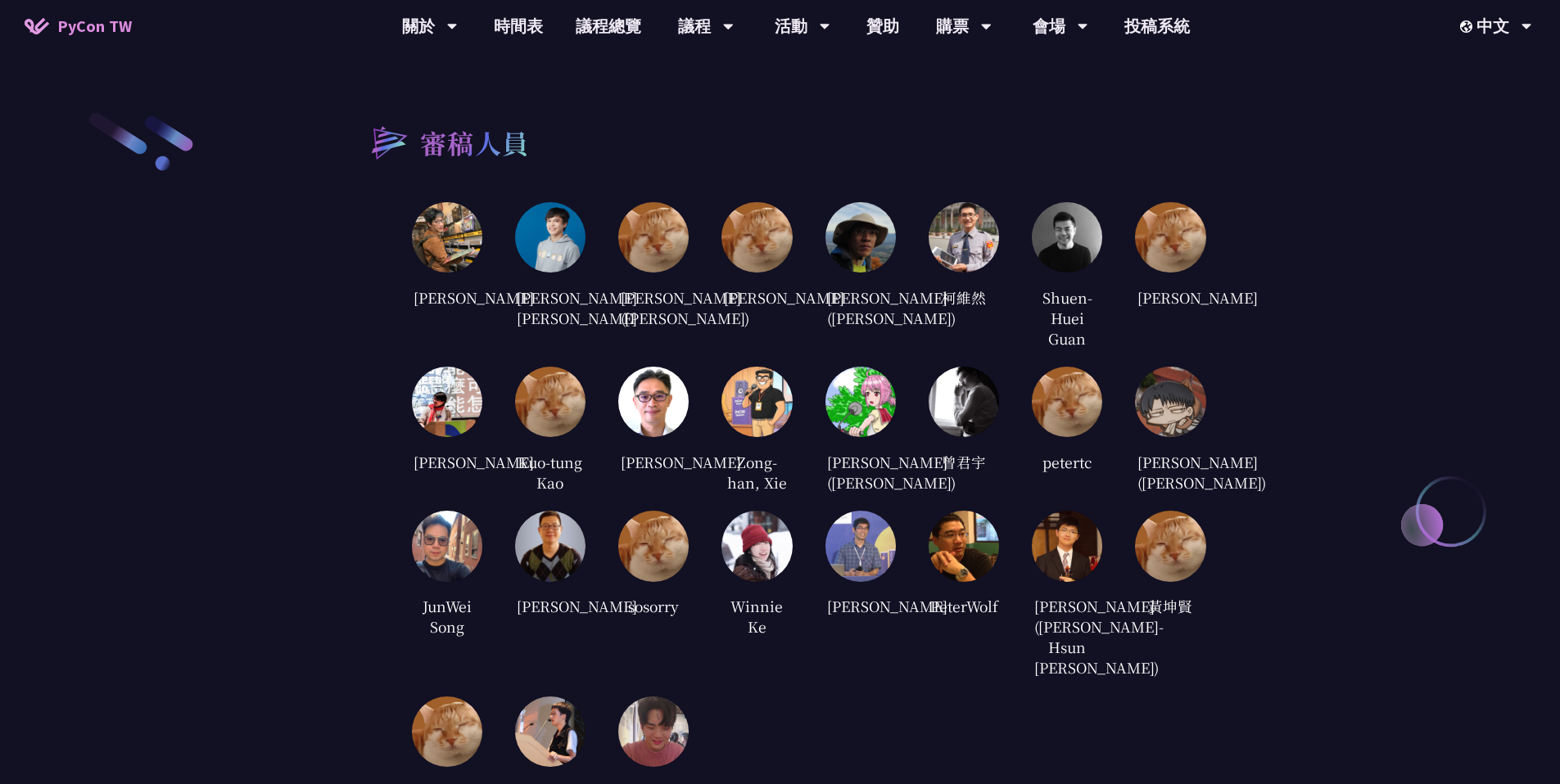
click at [671, 400] on img at bounding box center [653, 401] width 70 height 70
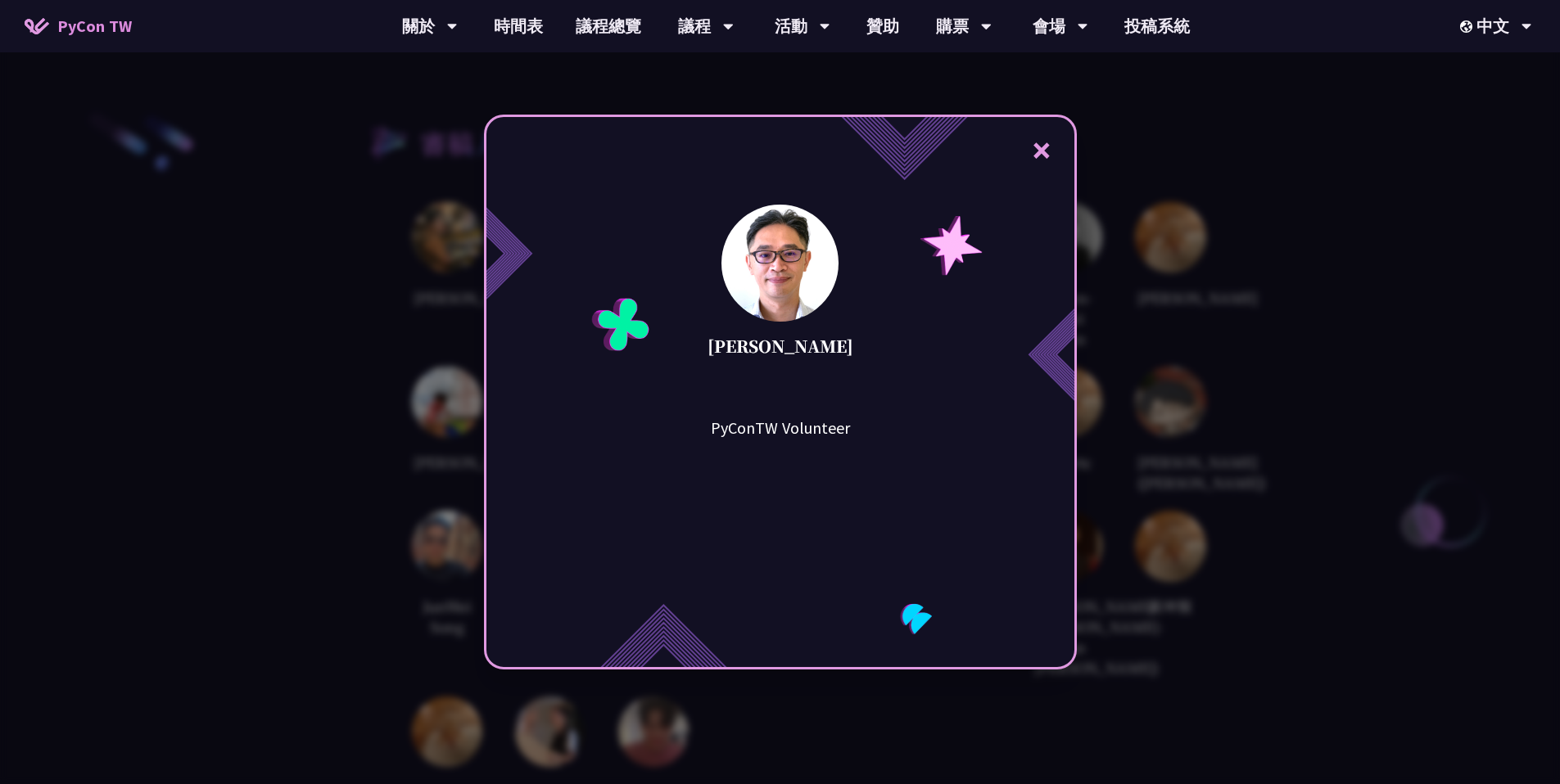
click at [373, 518] on div "× [PERSON_NAME] PyConTW Volunteer" at bounding box center [780, 392] width 1560 height 784
